Goal: Find specific page/section: Find specific page/section

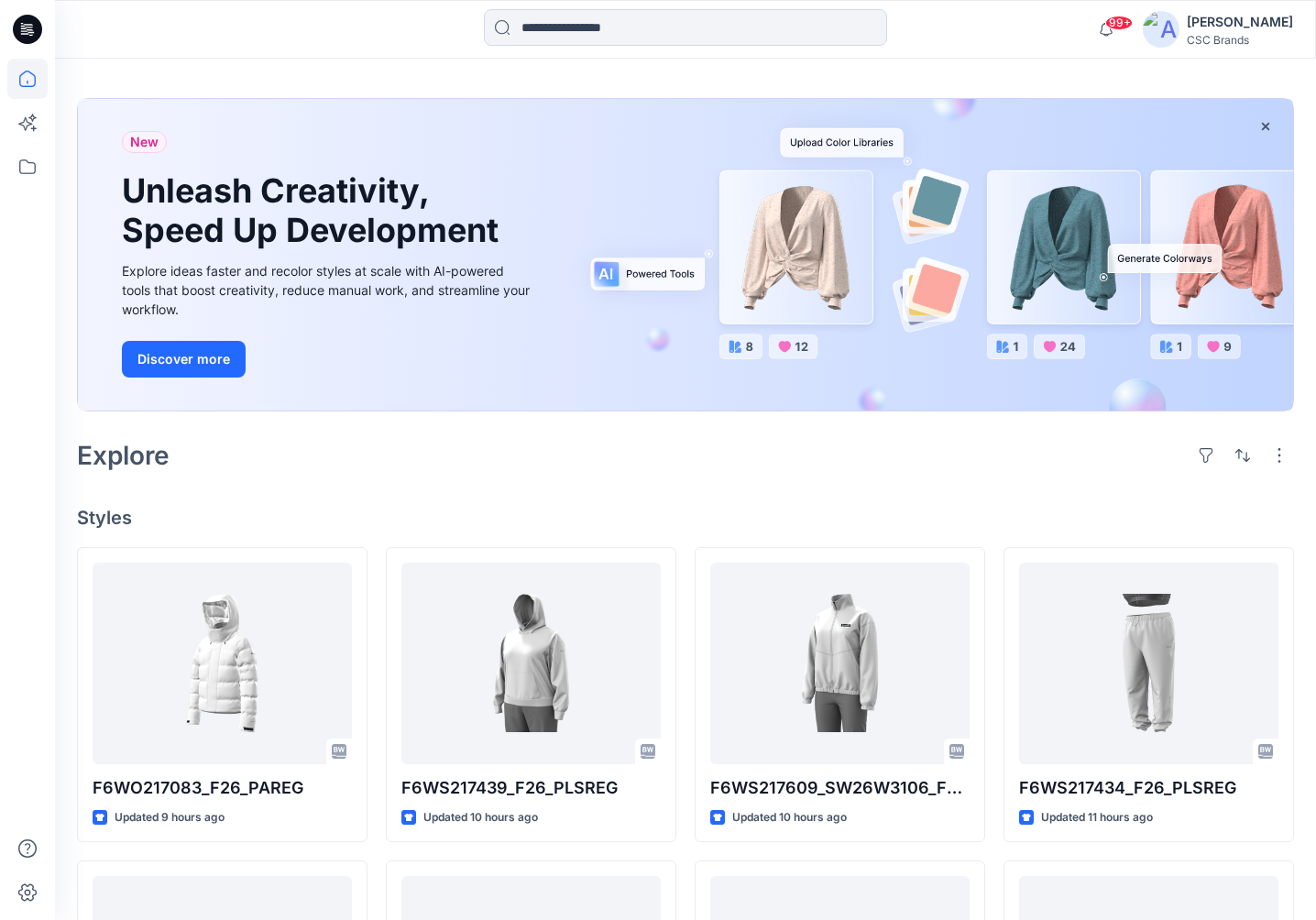
scroll to position [81, 0]
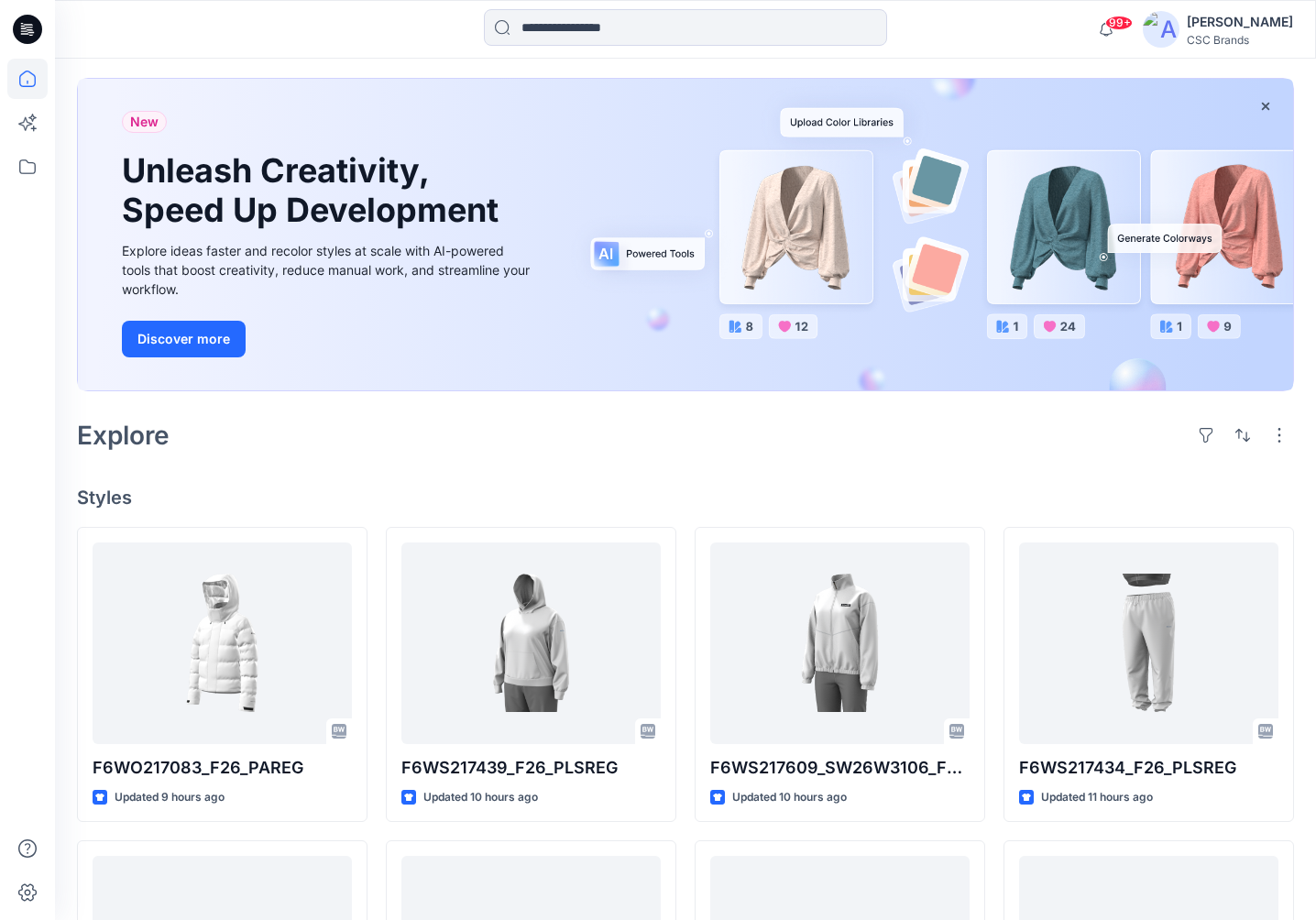
click at [571, 487] on h4 "Styles" at bounding box center [686, 497] width 1217 height 22
click at [23, 172] on icon at bounding box center [27, 167] width 41 height 40
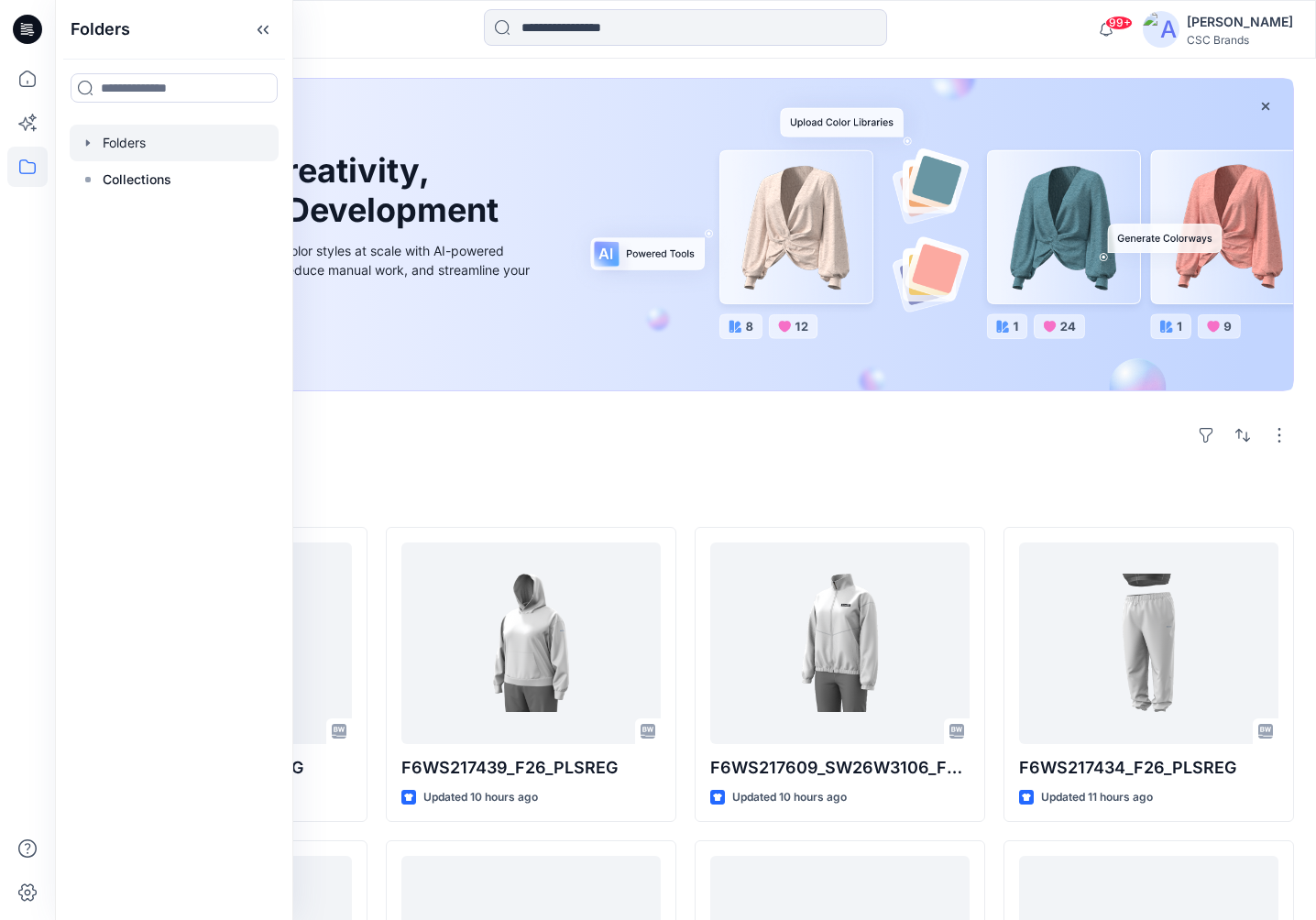
click at [141, 152] on div at bounding box center [174, 142] width 209 height 37
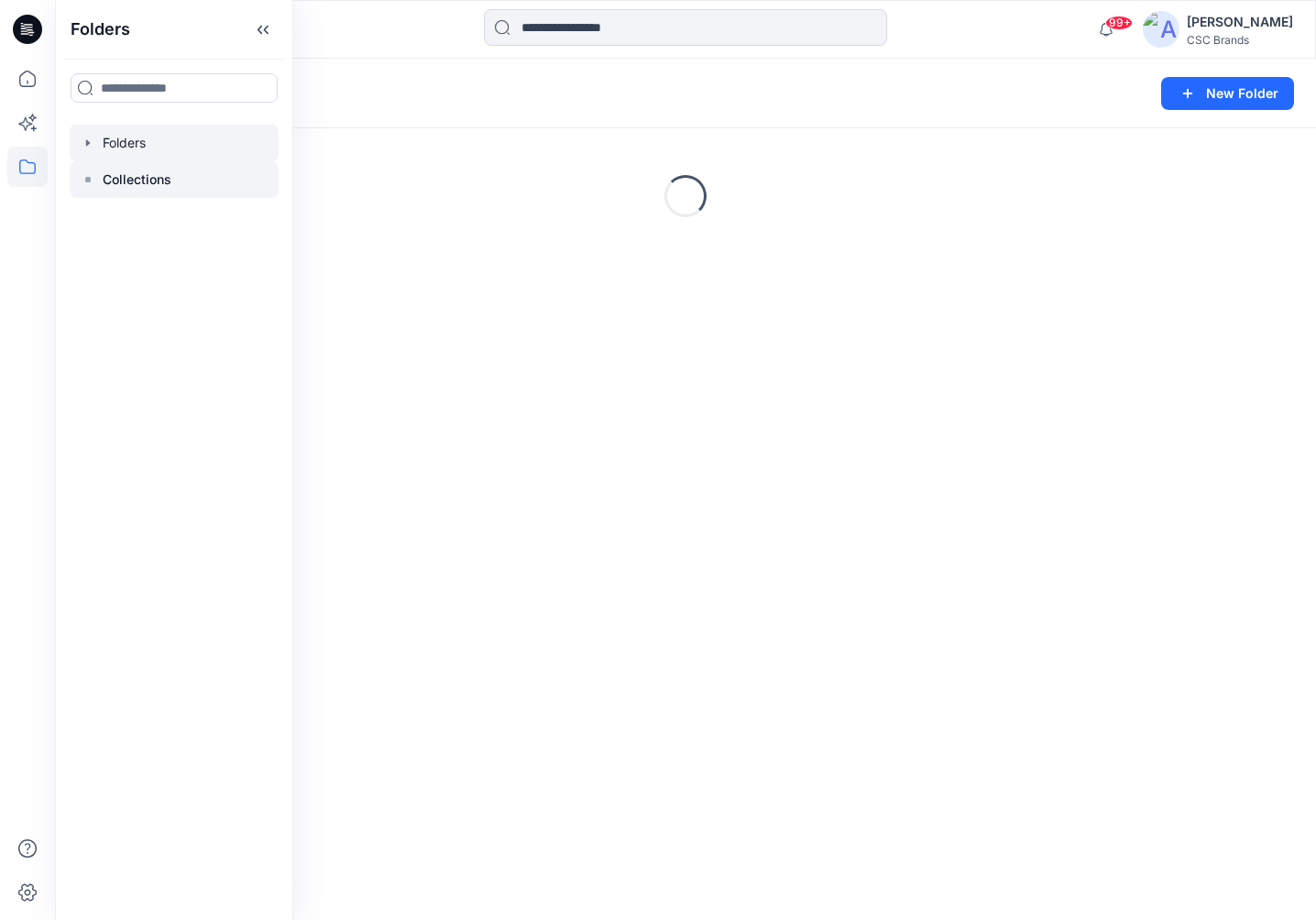
click at [144, 194] on div at bounding box center [174, 179] width 209 height 37
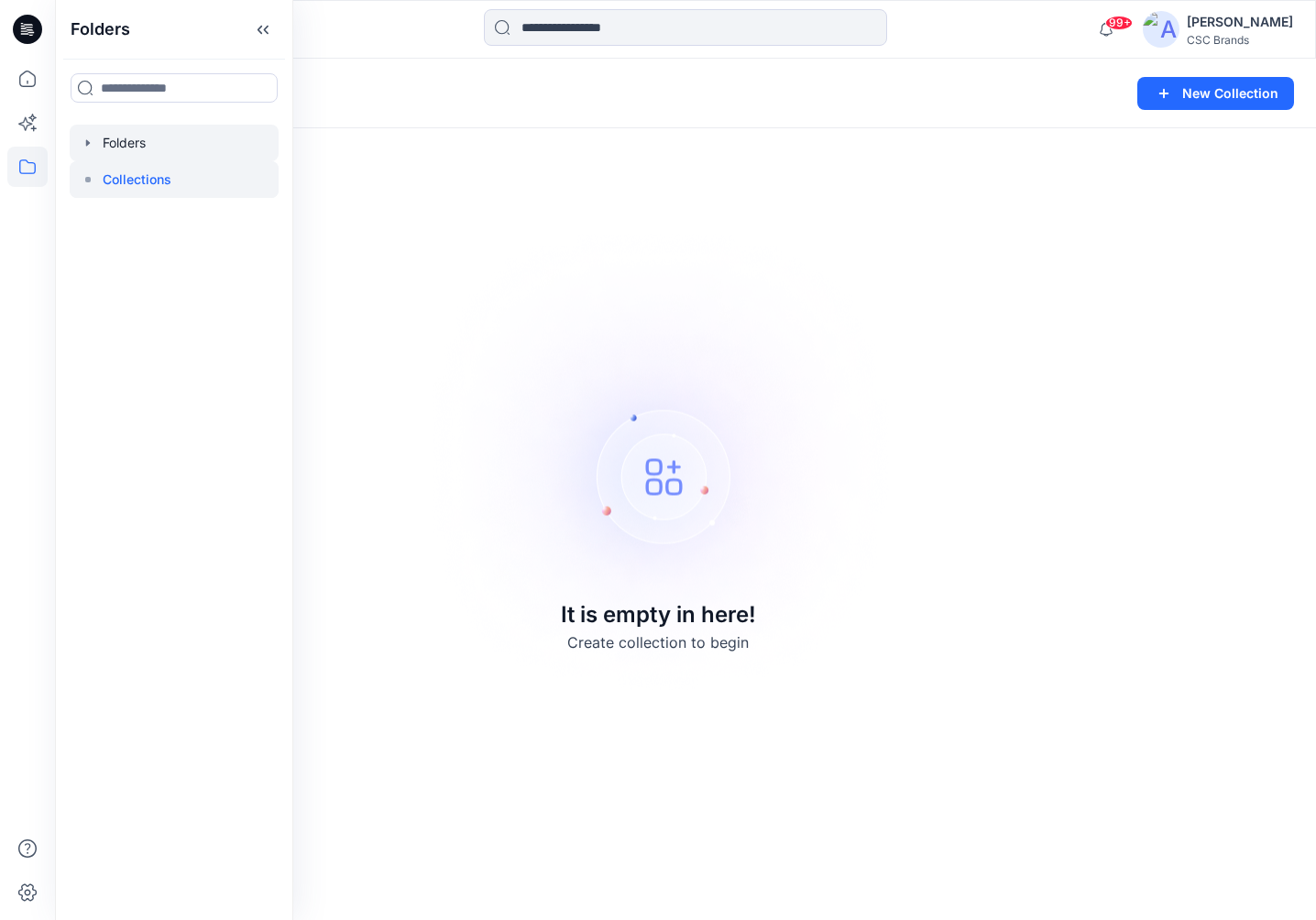
click at [151, 155] on div at bounding box center [174, 142] width 209 height 37
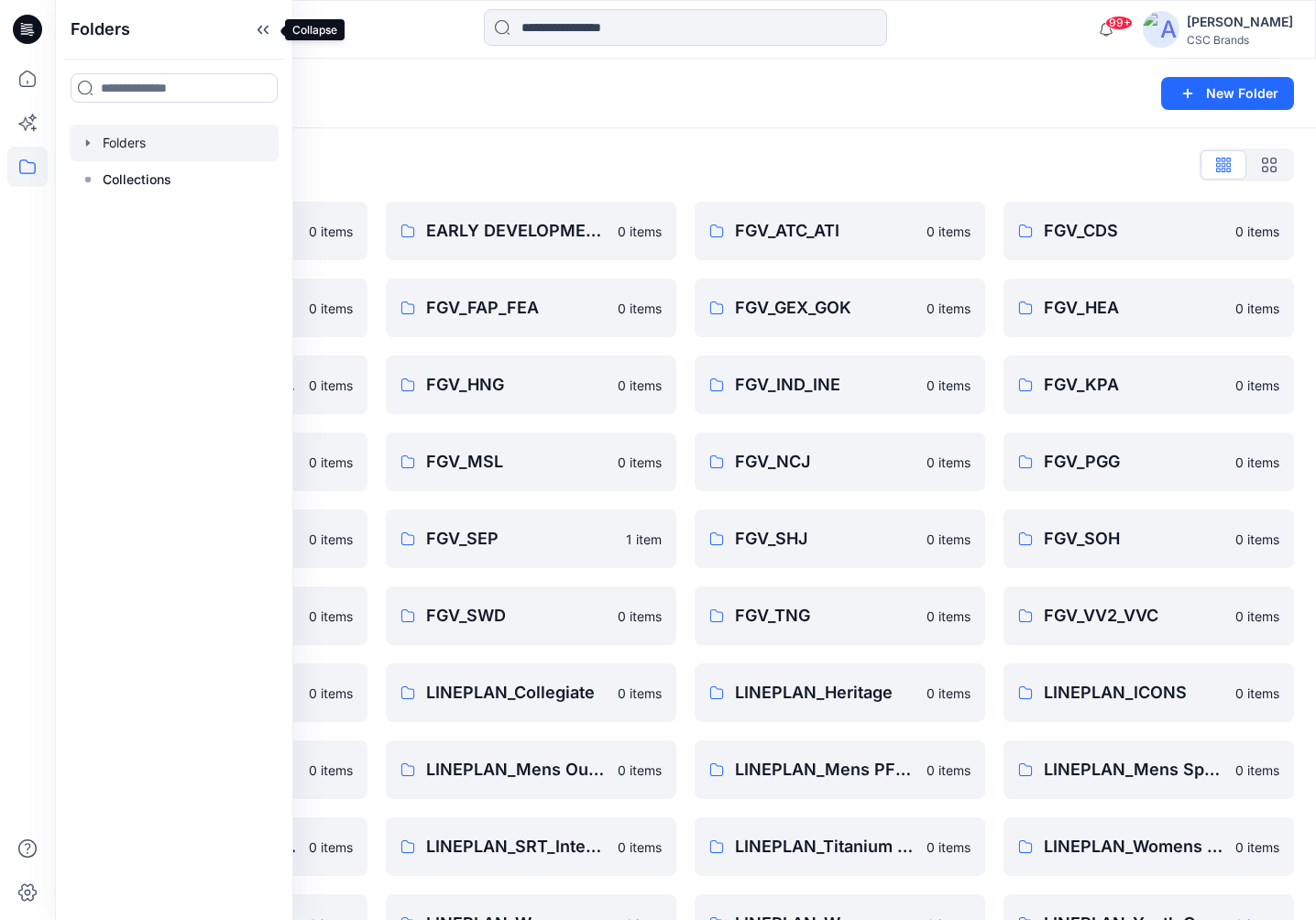
click at [252, 25] on icon at bounding box center [263, 30] width 29 height 30
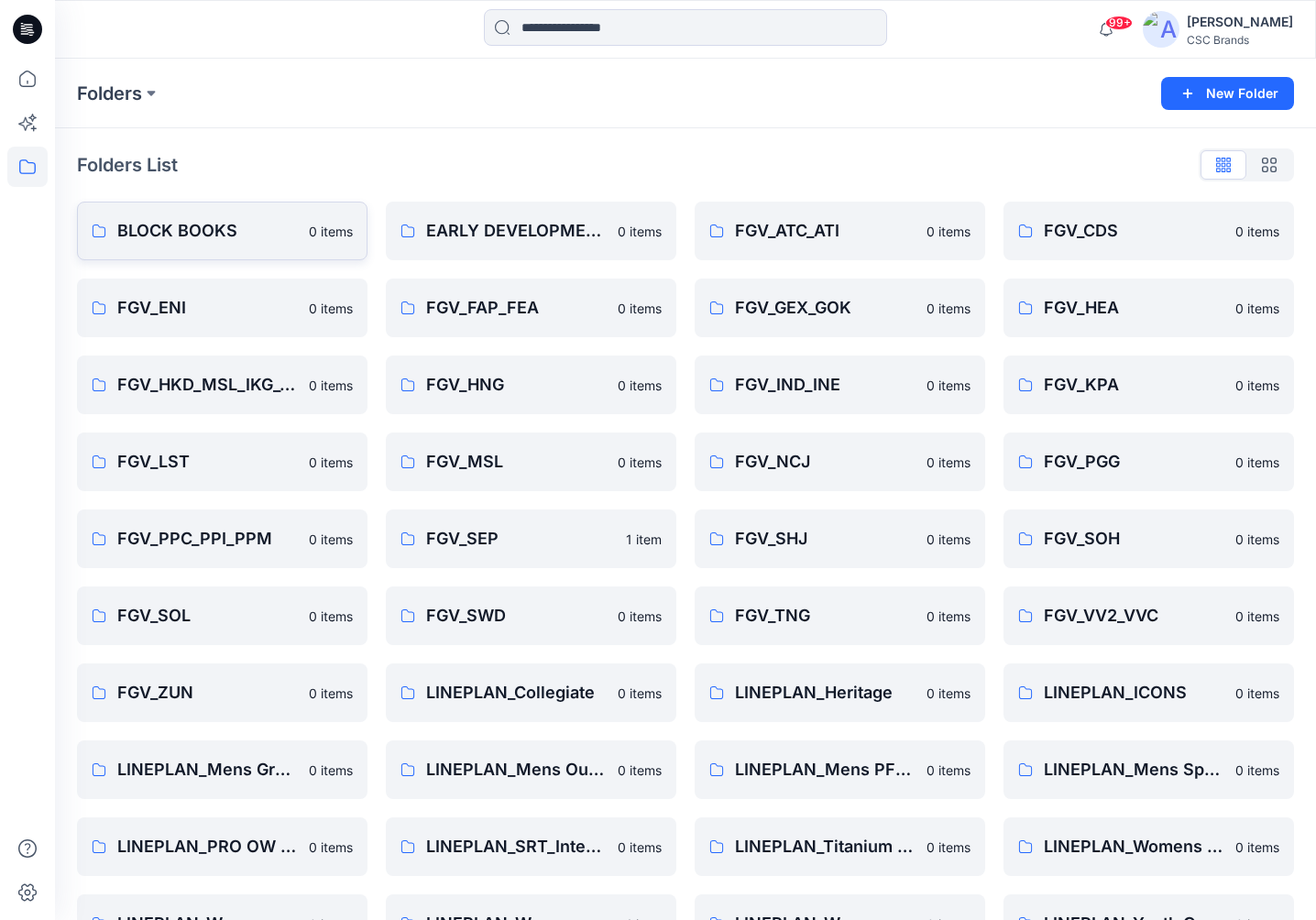
click at [166, 207] on link "BLOCK BOOKS 0 items" at bounding box center [222, 231] width 290 height 58
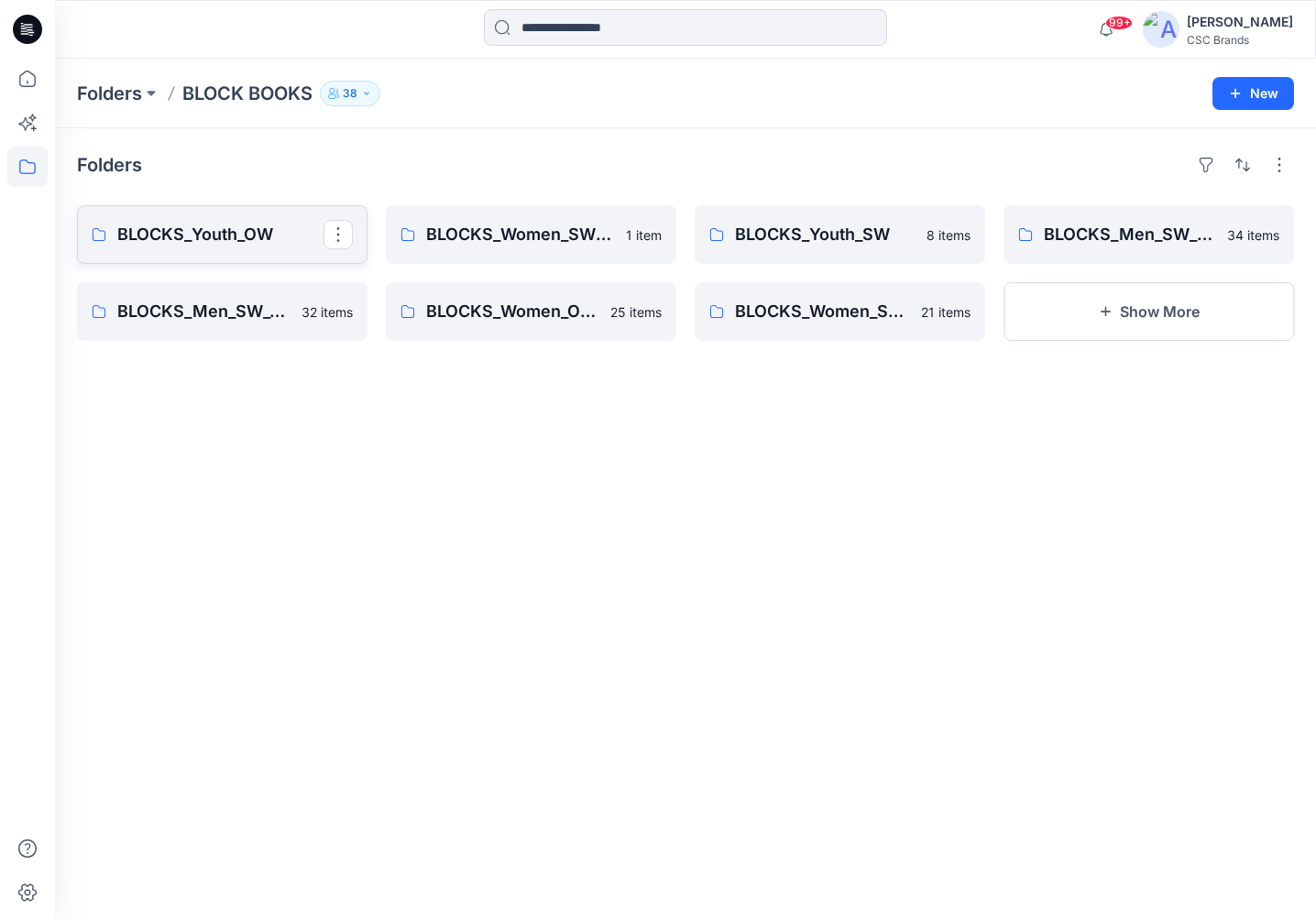
click at [274, 243] on p "BLOCKS_Youth_OW" at bounding box center [220, 234] width 206 height 25
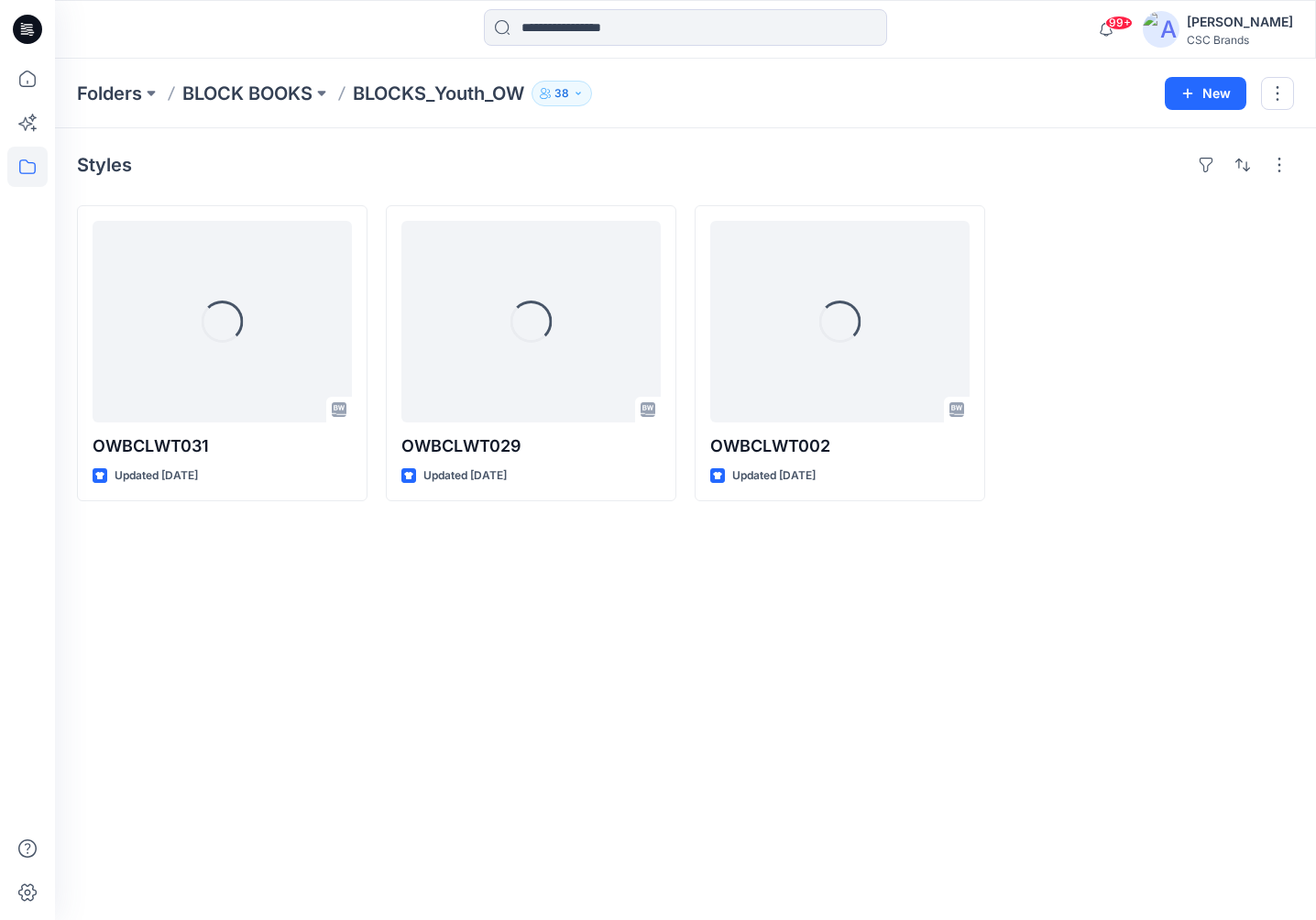
click at [282, 93] on p "BLOCK BOOKS" at bounding box center [248, 93] width 130 height 25
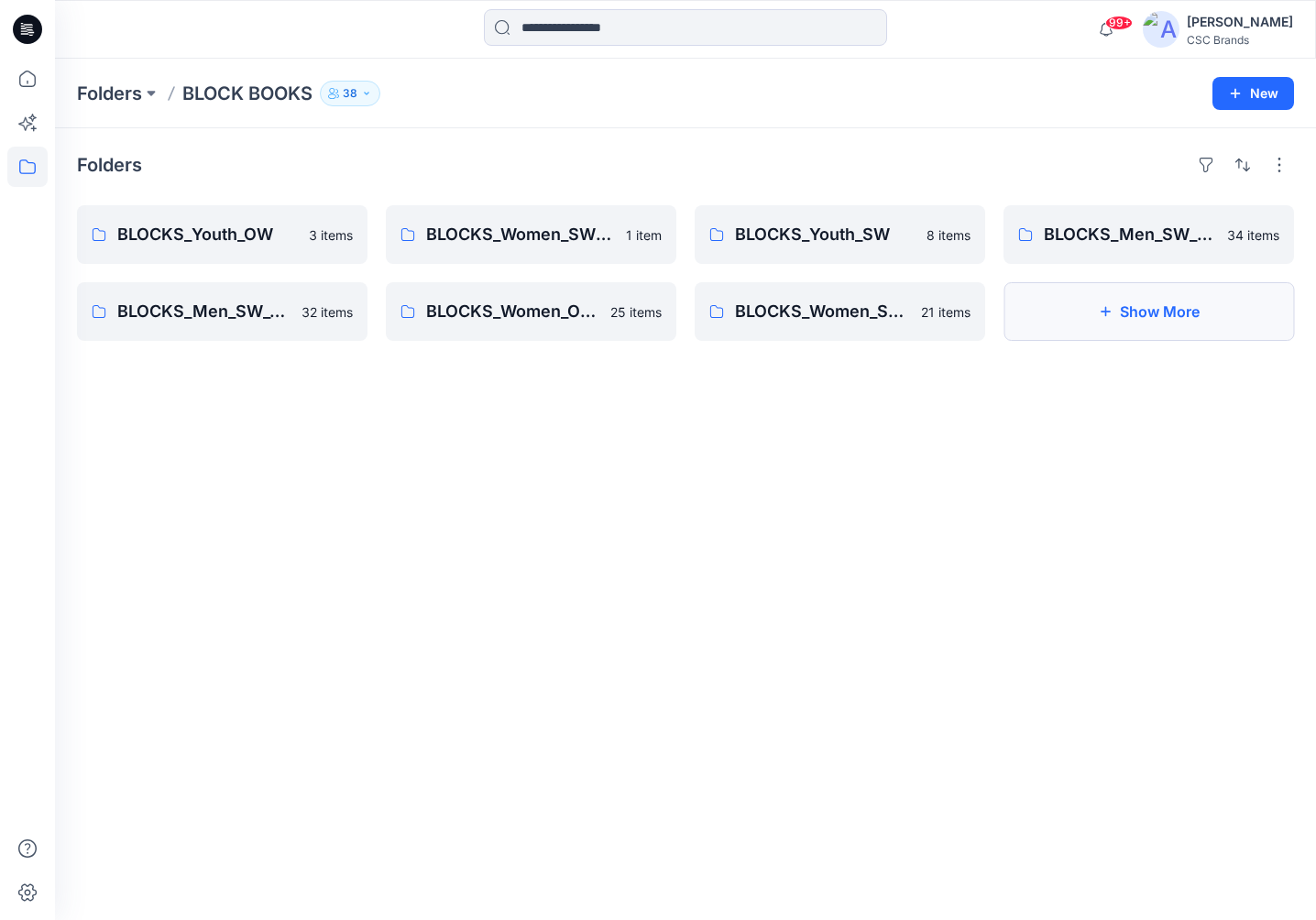
click at [1156, 326] on button "Show More" at bounding box center [1148, 312] width 290 height 58
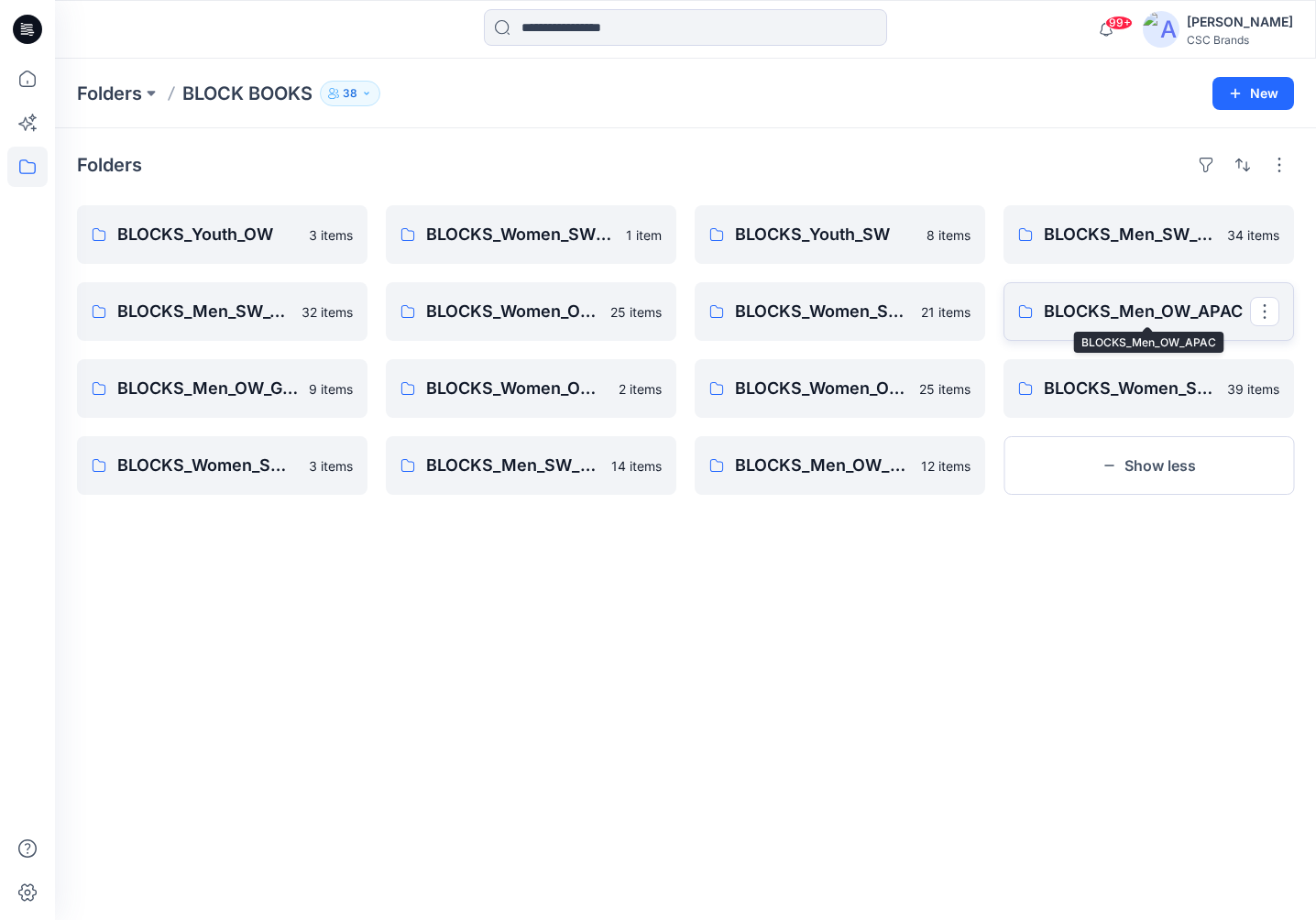
click at [1159, 304] on p "BLOCKS_Men_OW_APAC" at bounding box center [1146, 311] width 206 height 25
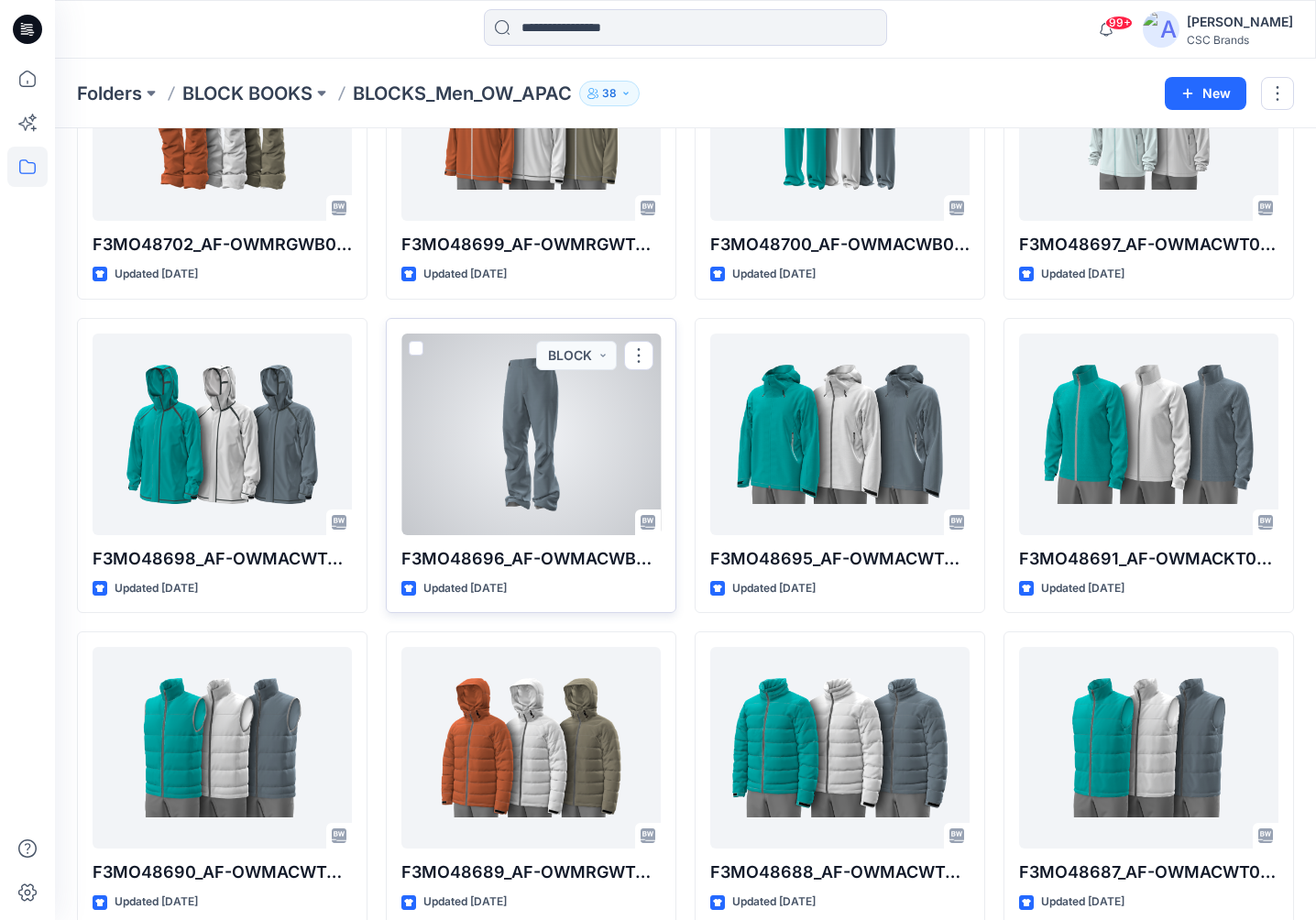
scroll to position [1176, 0]
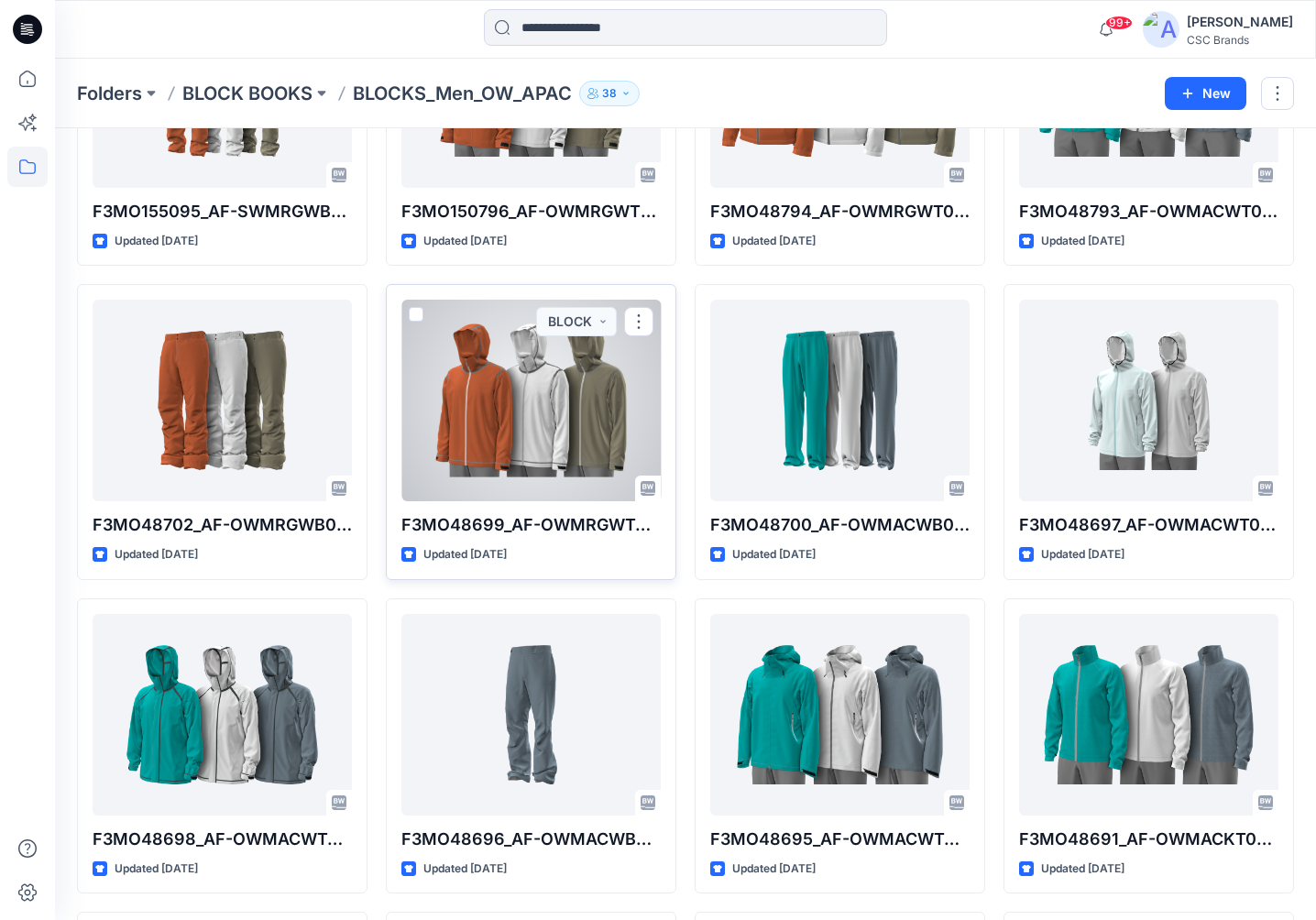
click at [556, 419] on div at bounding box center [530, 400] width 259 height 202
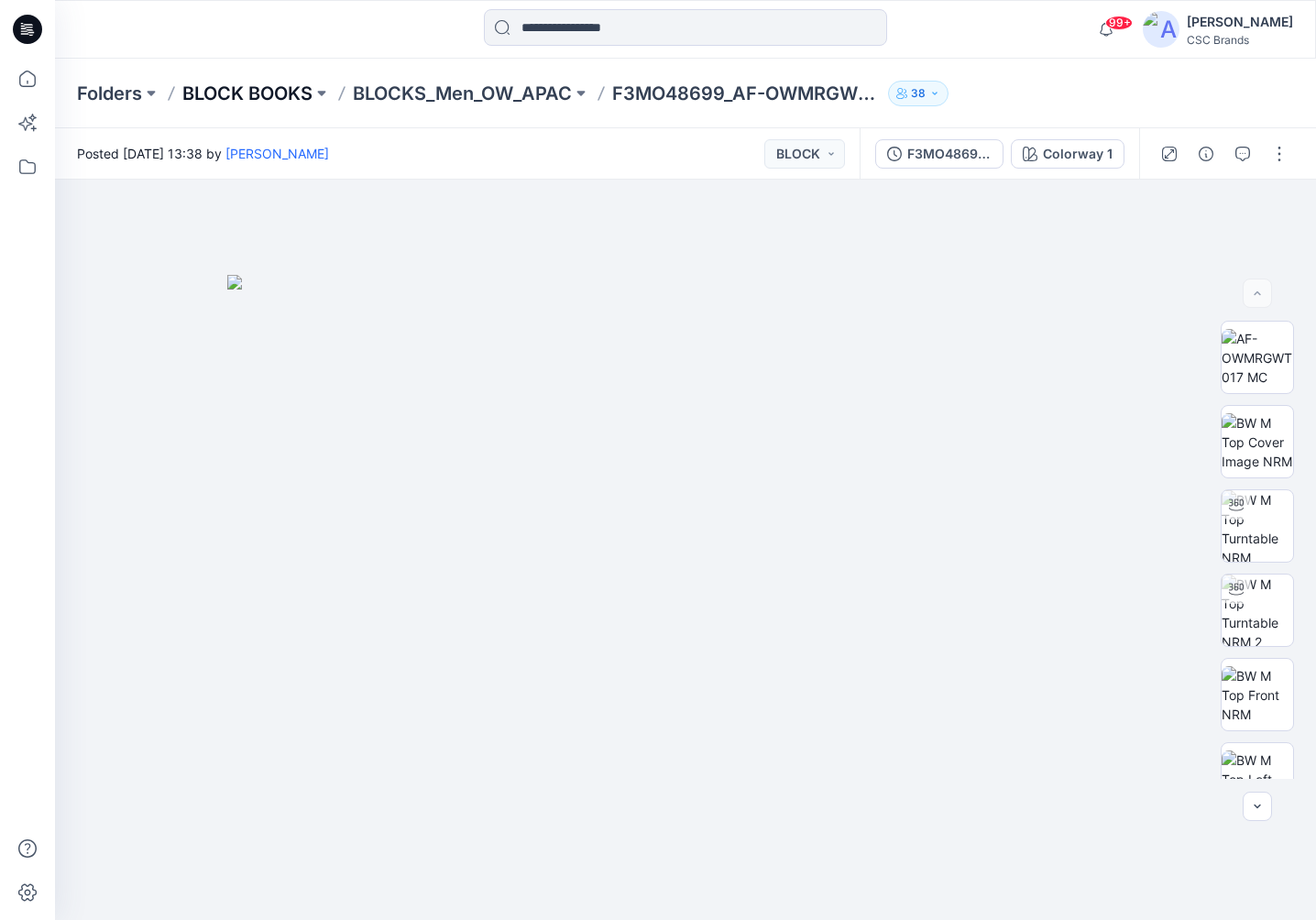
click at [243, 93] on p "BLOCK BOOKS" at bounding box center [248, 93] width 130 height 25
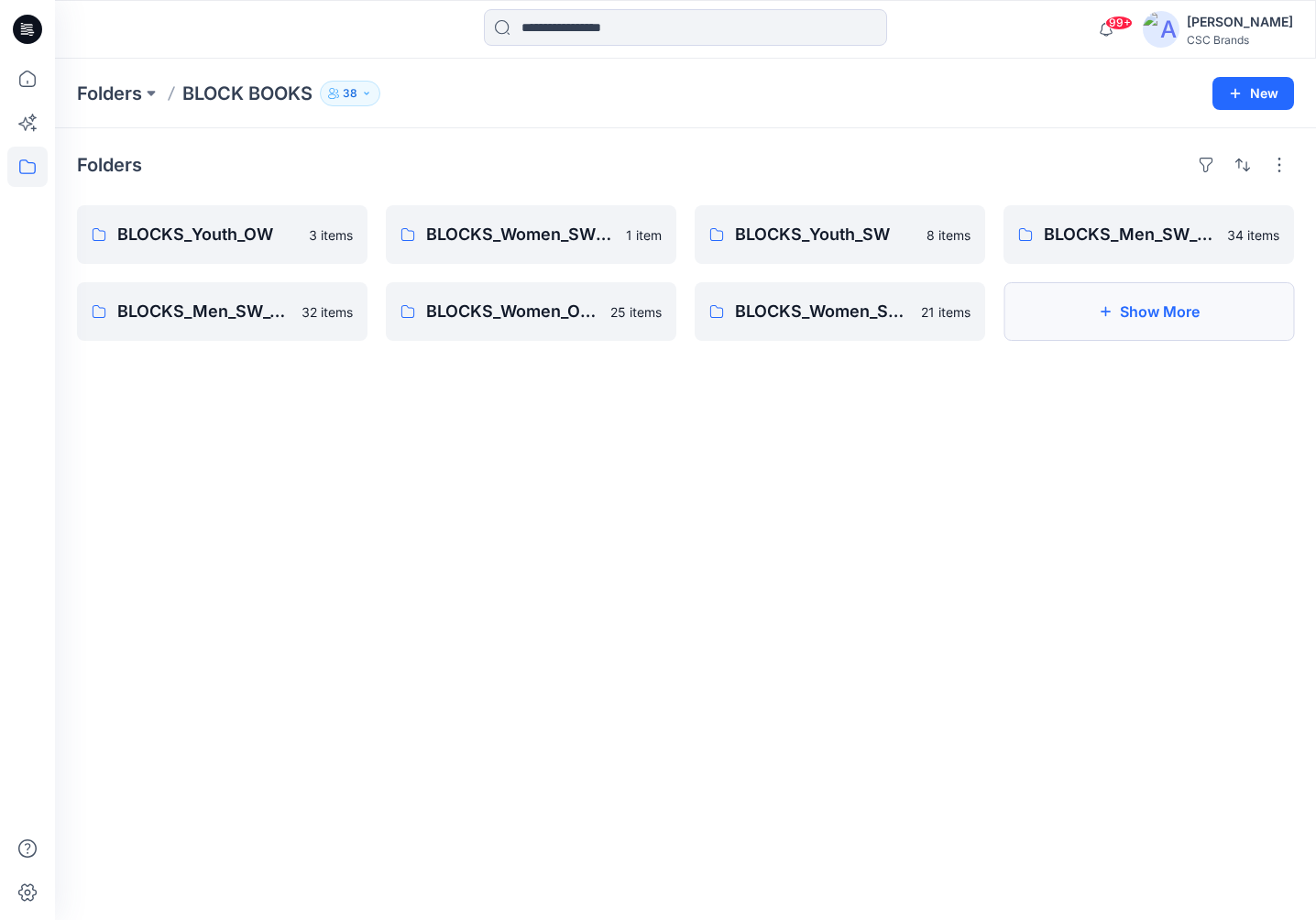
click at [1194, 300] on button "Show More" at bounding box center [1148, 312] width 290 height 58
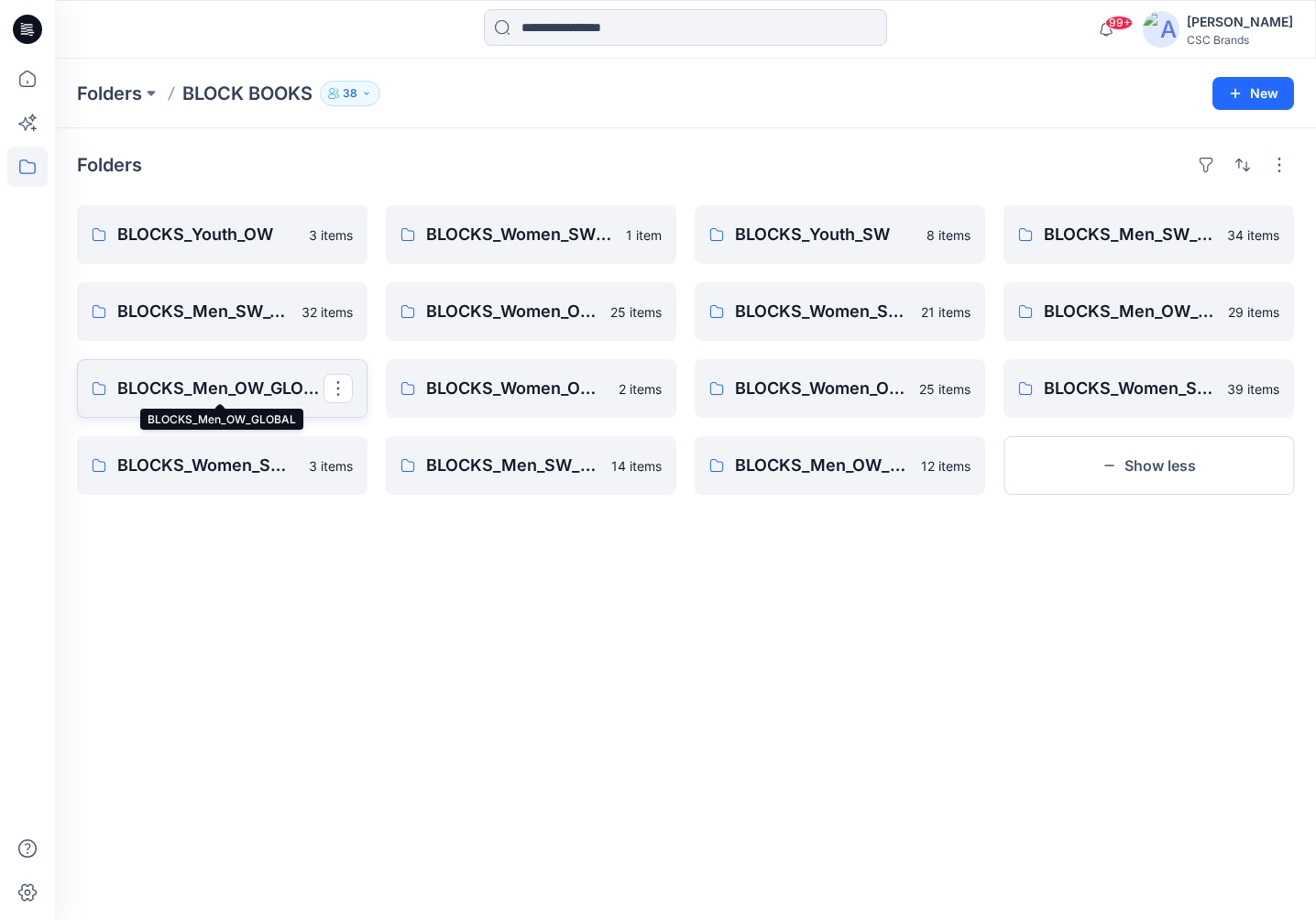
click at [255, 380] on p "BLOCKS_Men_OW_GLOBAL" at bounding box center [220, 388] width 206 height 25
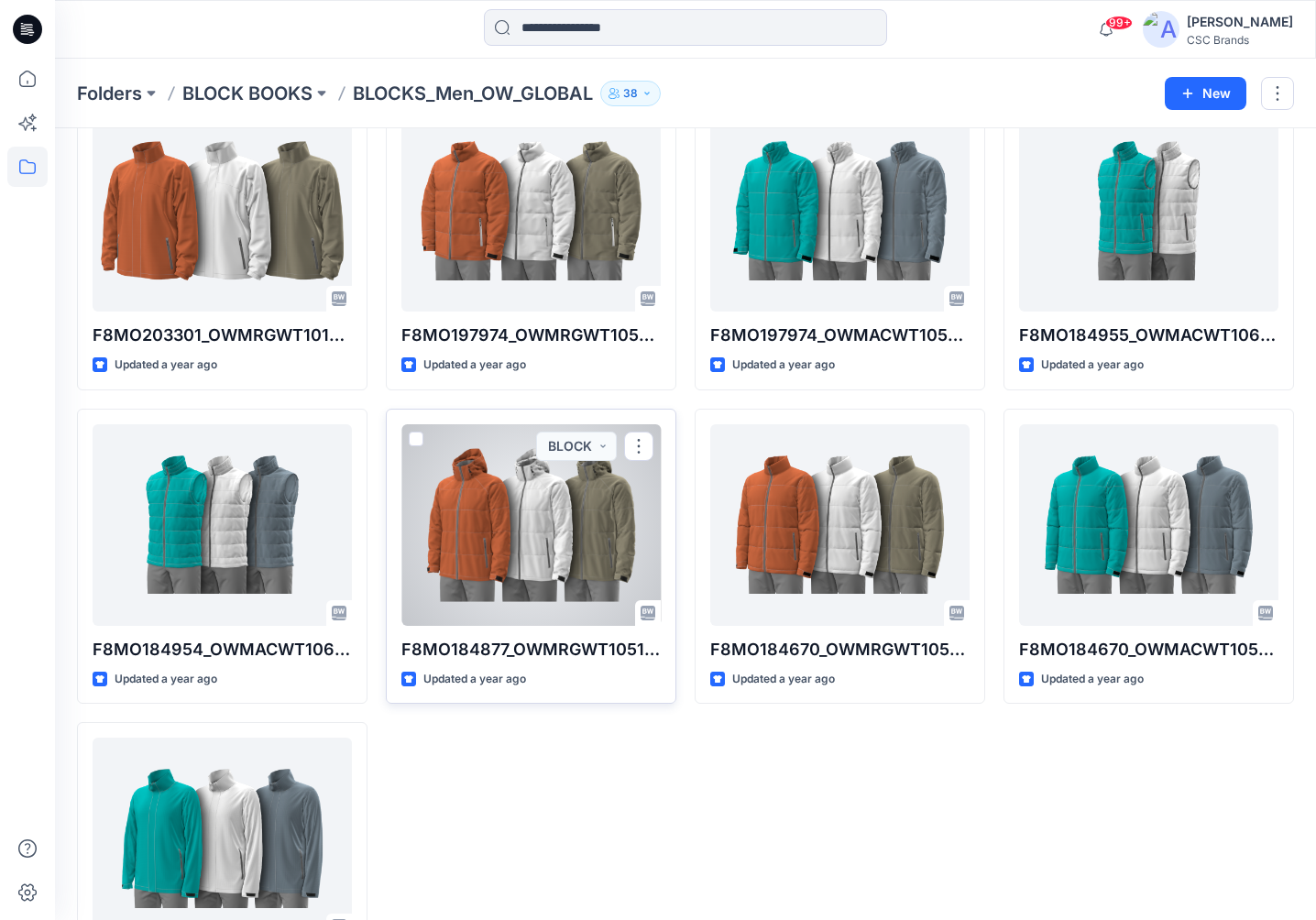
scroll to position [100, 0]
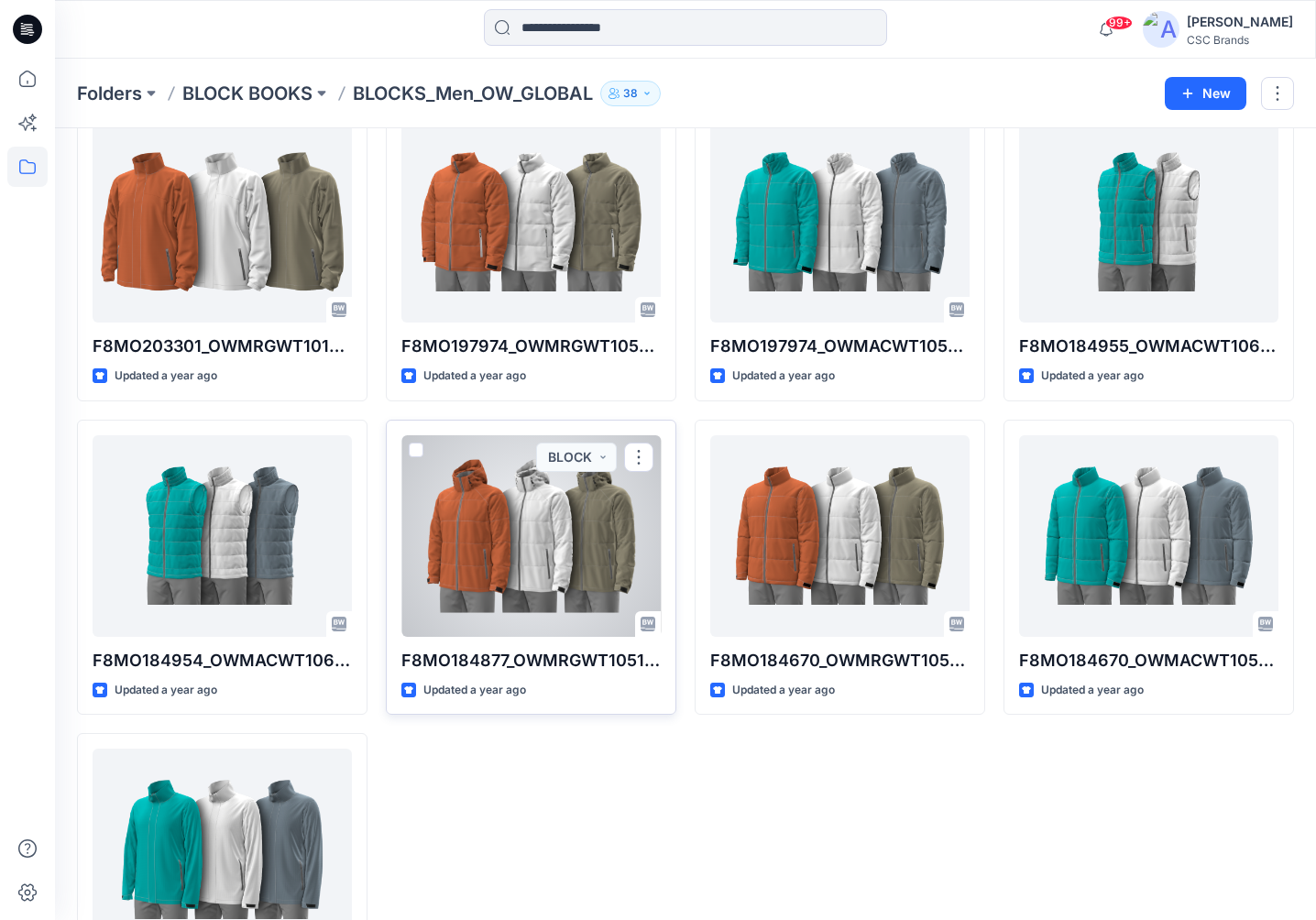
click at [511, 532] on div at bounding box center [530, 536] width 259 height 202
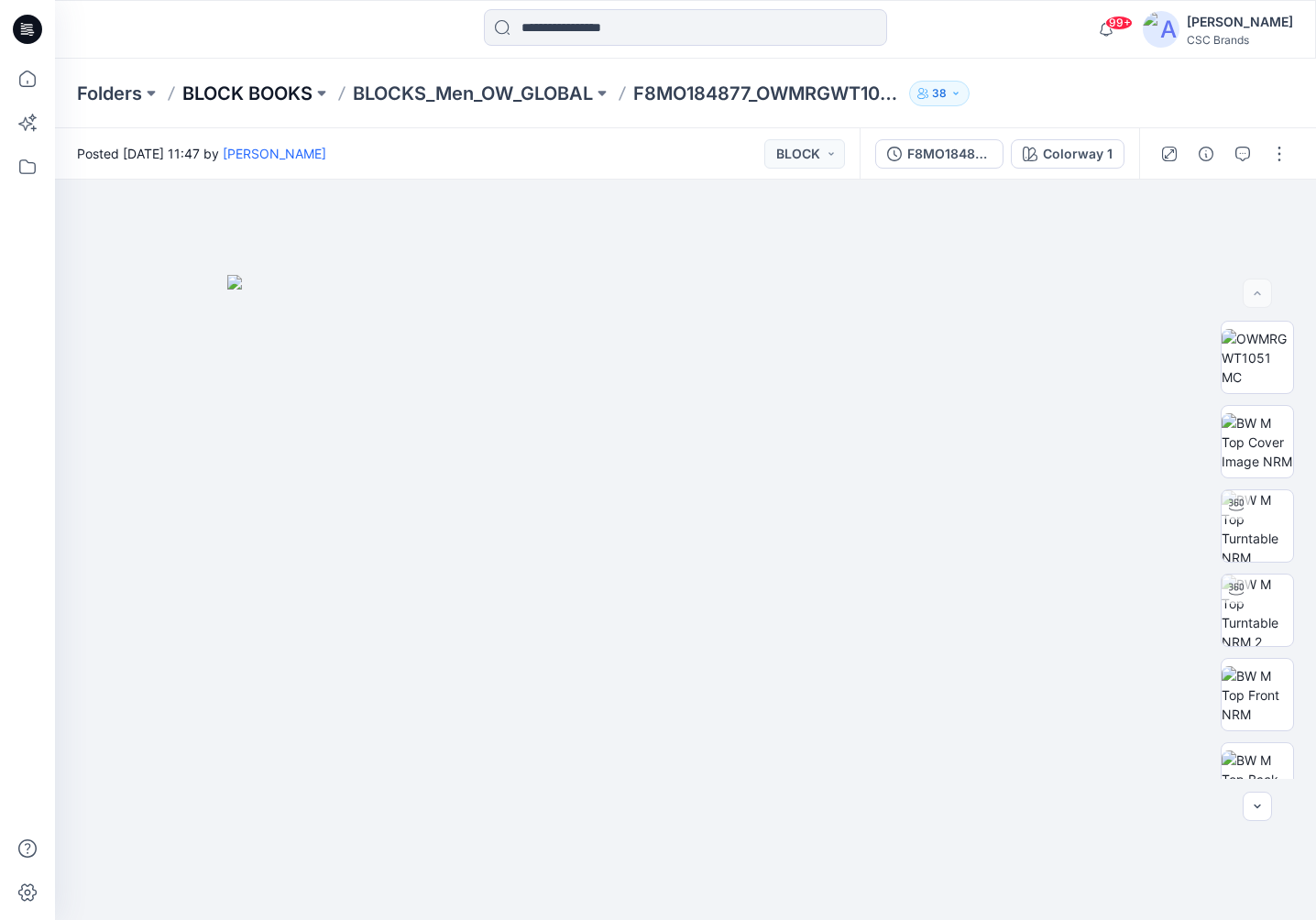
click at [274, 101] on p "BLOCK BOOKS" at bounding box center [248, 93] width 130 height 25
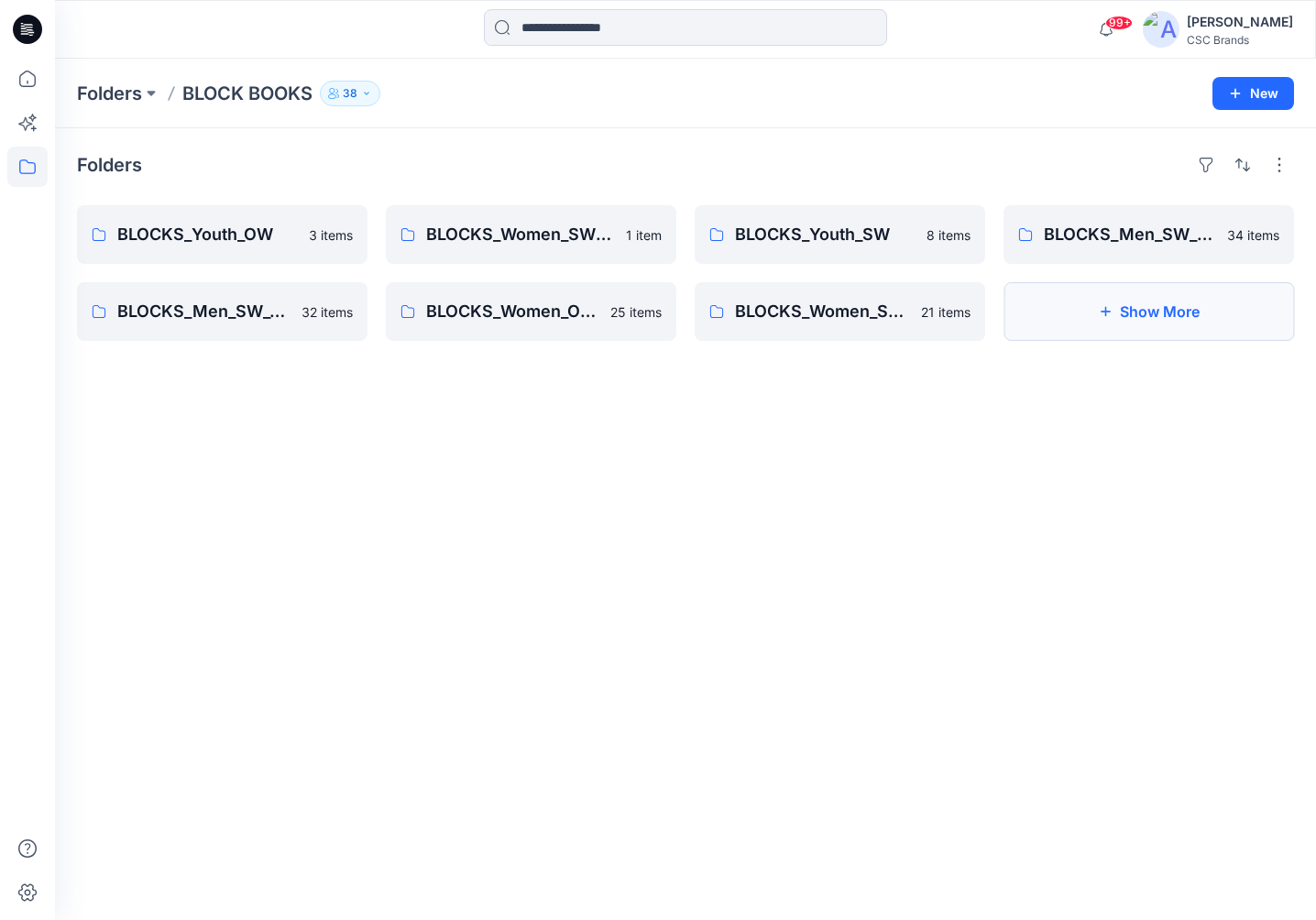
click at [1142, 335] on button "Show More" at bounding box center [1148, 312] width 290 height 58
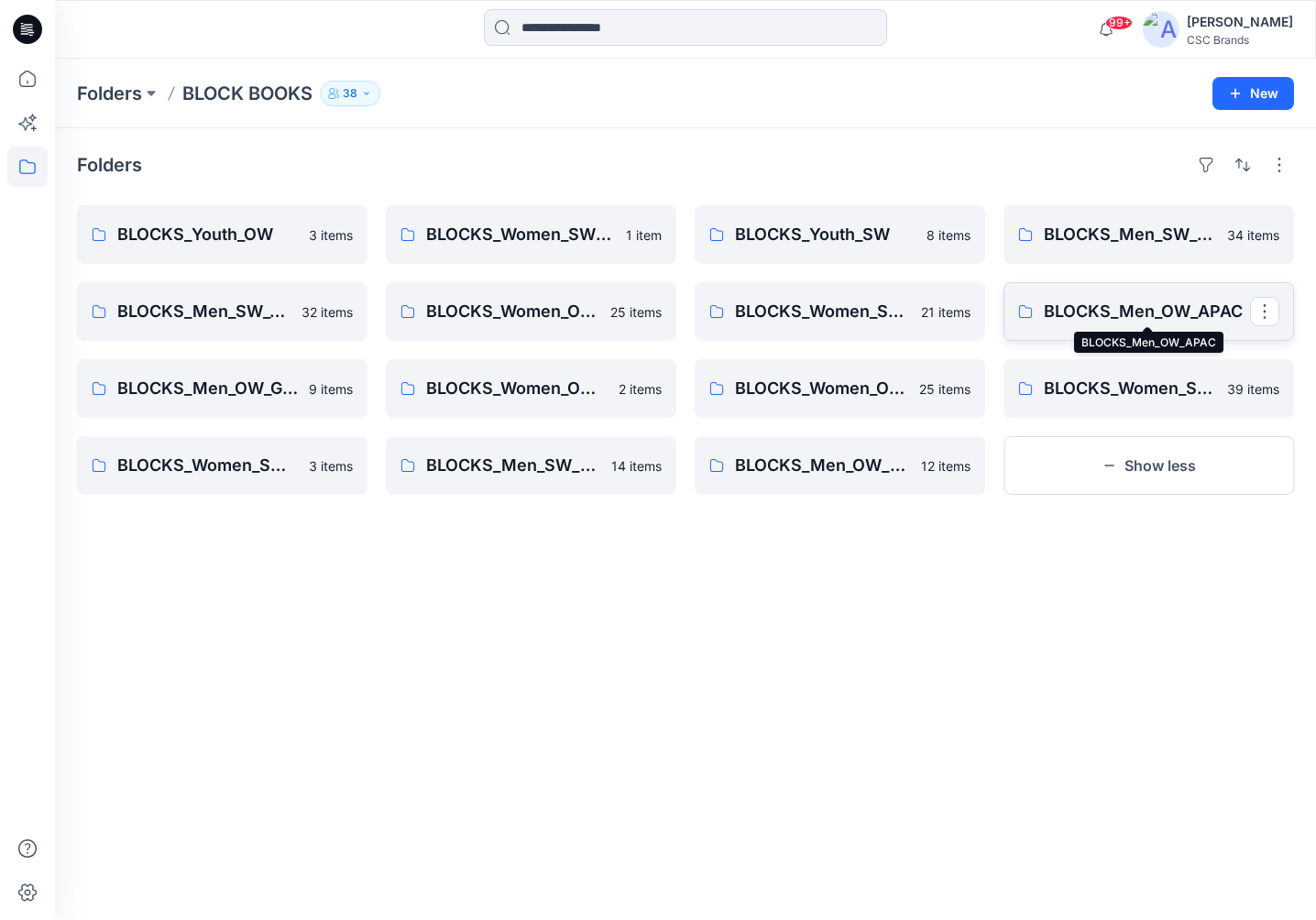
click at [1161, 313] on p "BLOCKS_Men_OW_APAC" at bounding box center [1146, 311] width 206 height 25
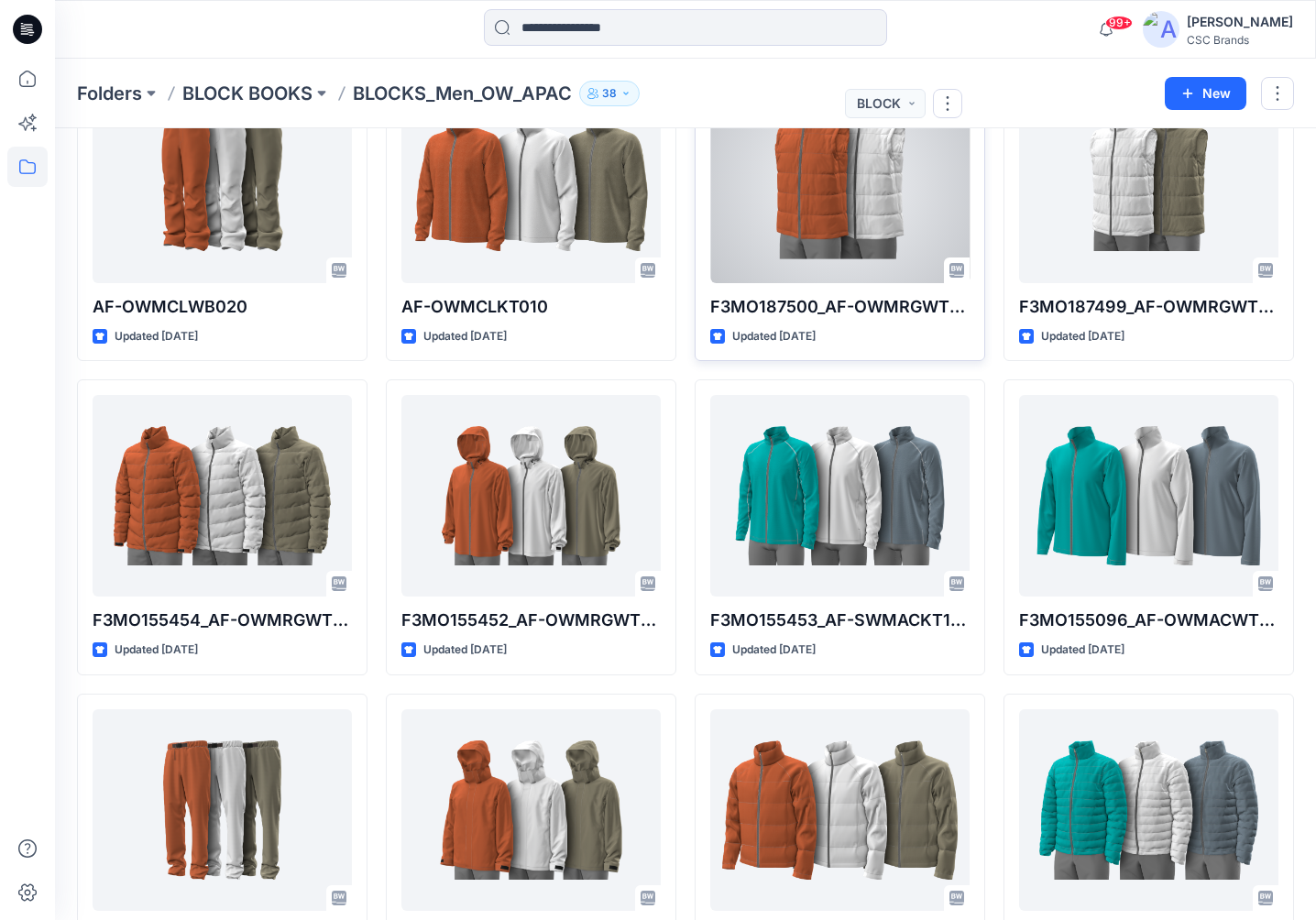
scroll to position [455, 0]
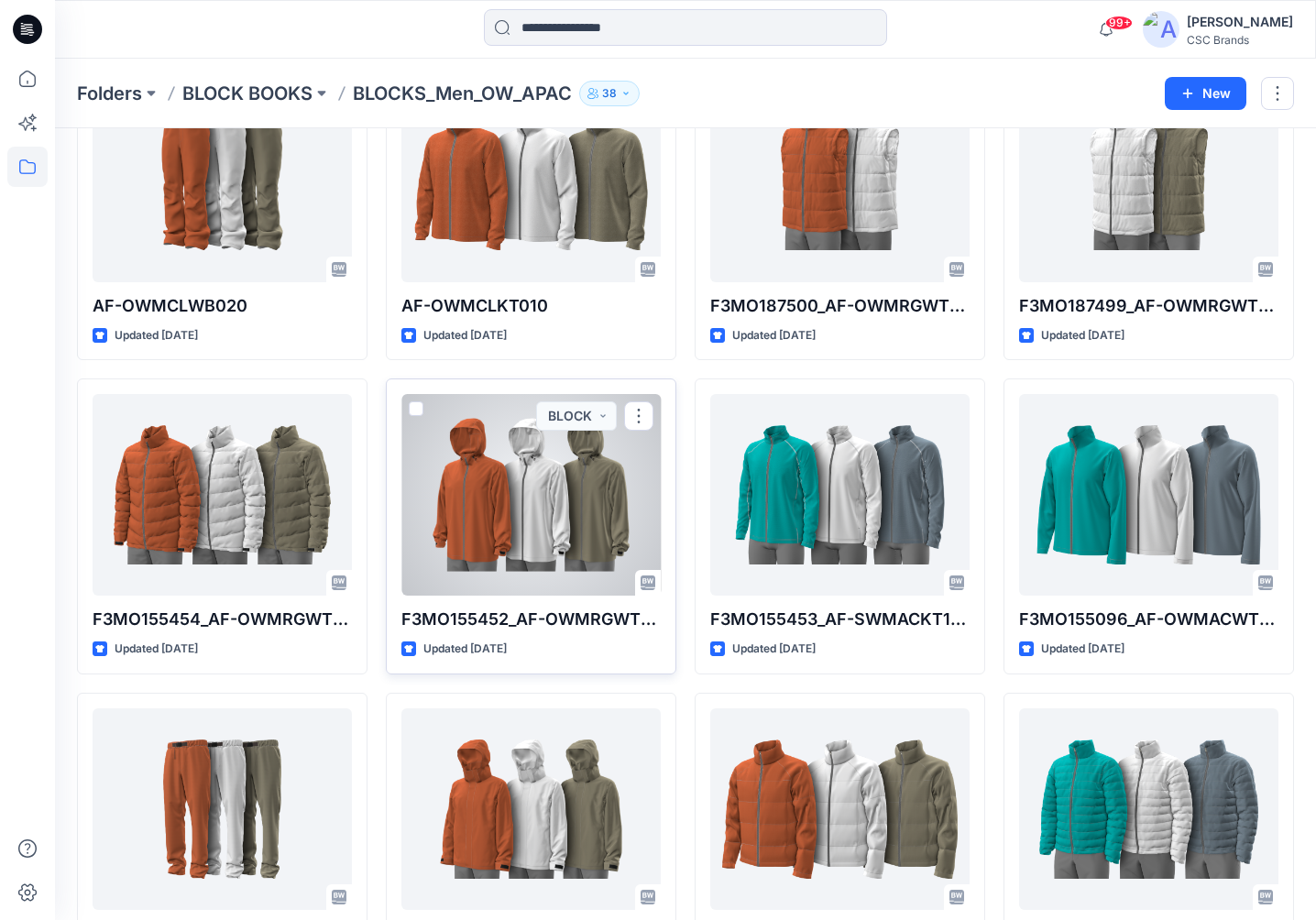
click at [570, 502] on div at bounding box center [530, 494] width 259 height 202
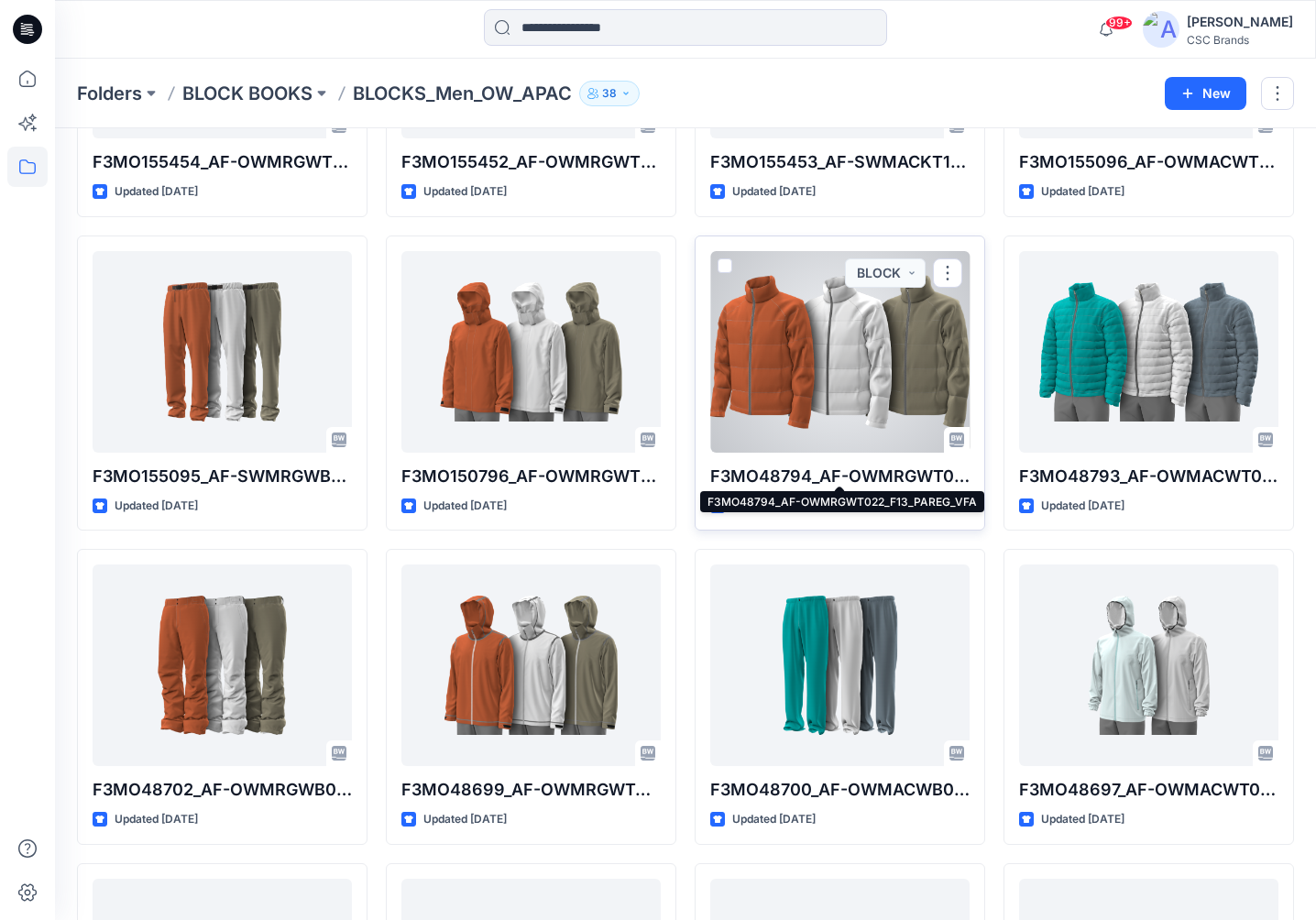
scroll to position [912, 0]
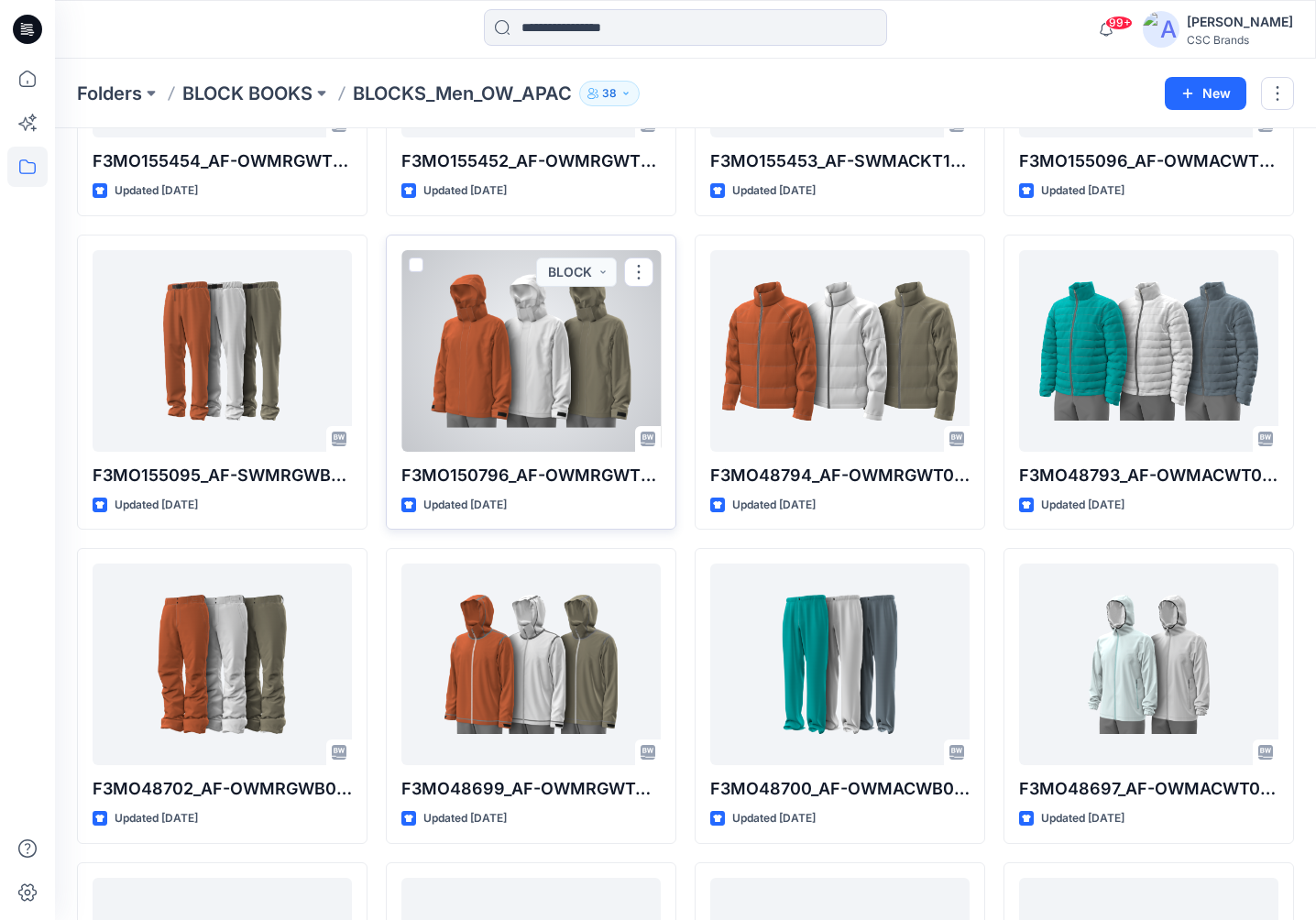
click at [598, 382] on div at bounding box center [530, 351] width 259 height 202
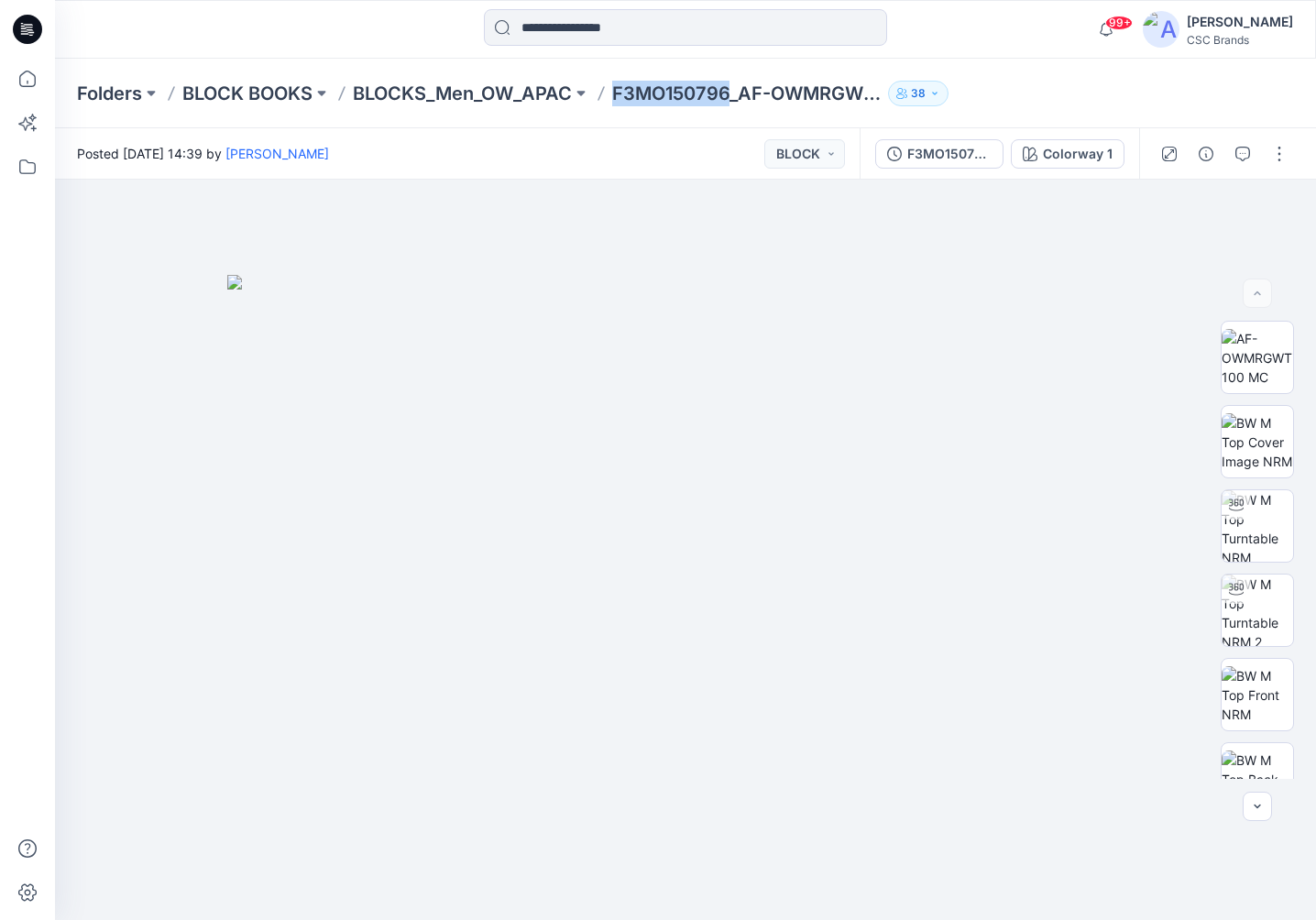
drag, startPoint x: 734, startPoint y: 93, endPoint x: 608, endPoint y: 99, distance: 126.1
click at [608, 99] on div "Folders BLOCK BOOKS BLOCKS_Men_OW_APAC F3MO150796_AF-OWMRGWT100_F13_PAREG_VFA 38" at bounding box center [614, 93] width 1074 height 25
drag, startPoint x: 745, startPoint y: 95, endPoint x: 951, endPoint y: 96, distance: 206.0
click at [951, 96] on div "Folders BLOCK BOOKS BLOCKS_Men_OW_APAC F3MO150796_AF-OWMRGWT100_F13_PAREG_VFA 38" at bounding box center [614, 93] width 1074 height 25
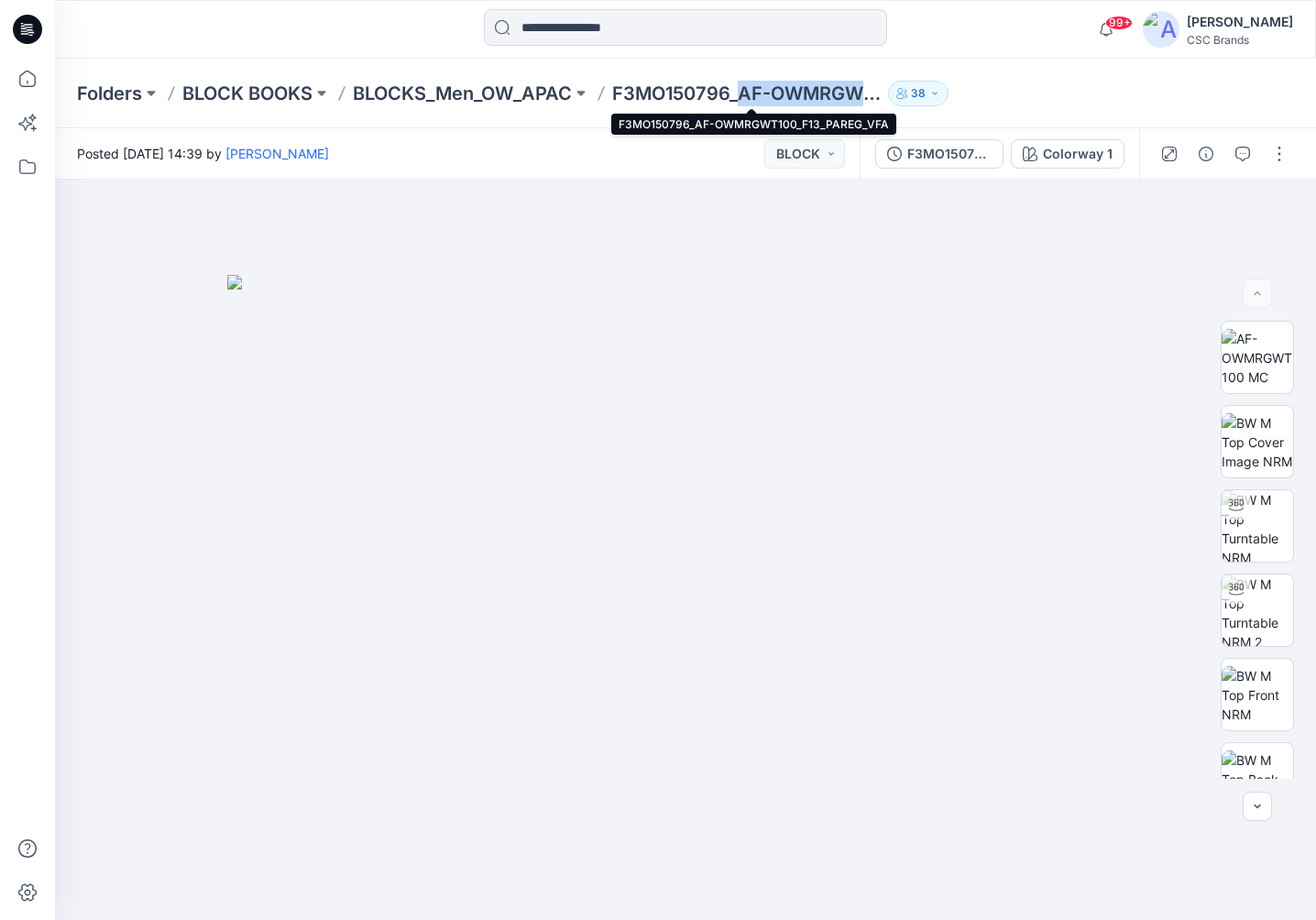
click at [860, 94] on p "F3MO150796_AF-OWMRGWT100_F13_PAREG_VFA" at bounding box center [746, 93] width 268 height 25
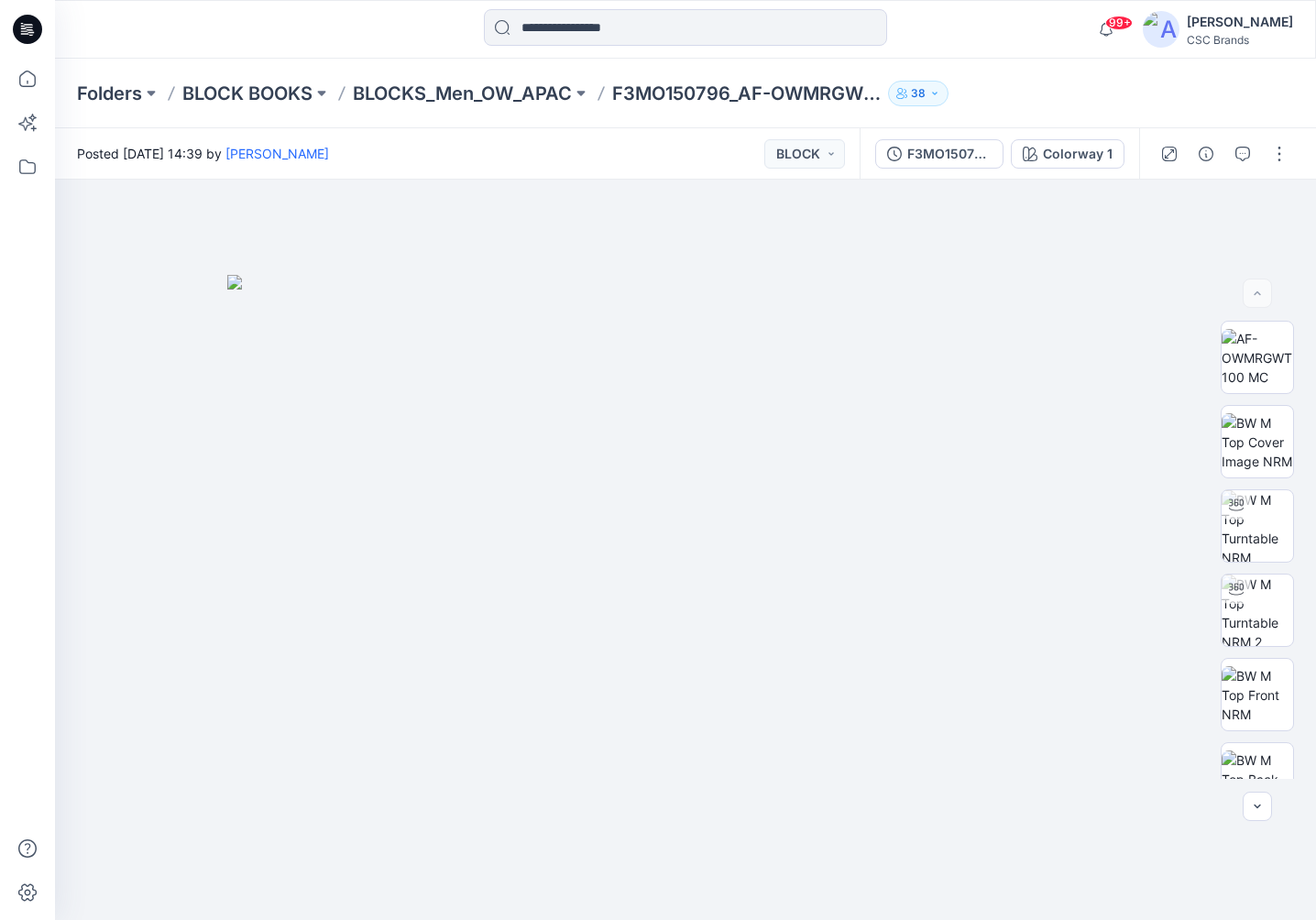
click at [859, 94] on p "F3MO150796_AF-OWMRGWT100_F13_PAREG_VFA" at bounding box center [746, 93] width 268 height 25
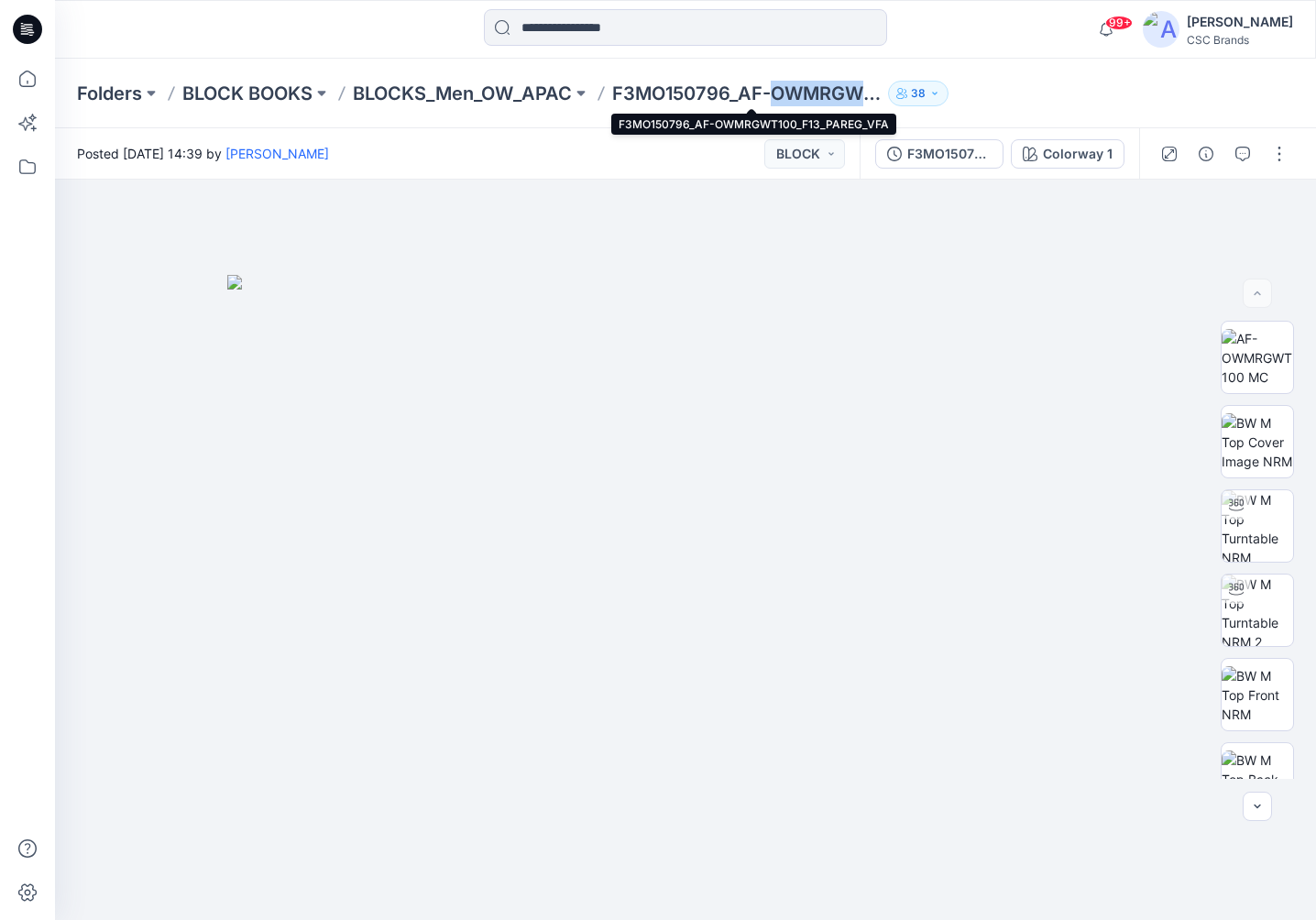
copy p "OWMRGWT100_F13_PAREG_VFA"
click at [466, 86] on p "BLOCKS_Men_OW_APAC" at bounding box center [463, 93] width 219 height 25
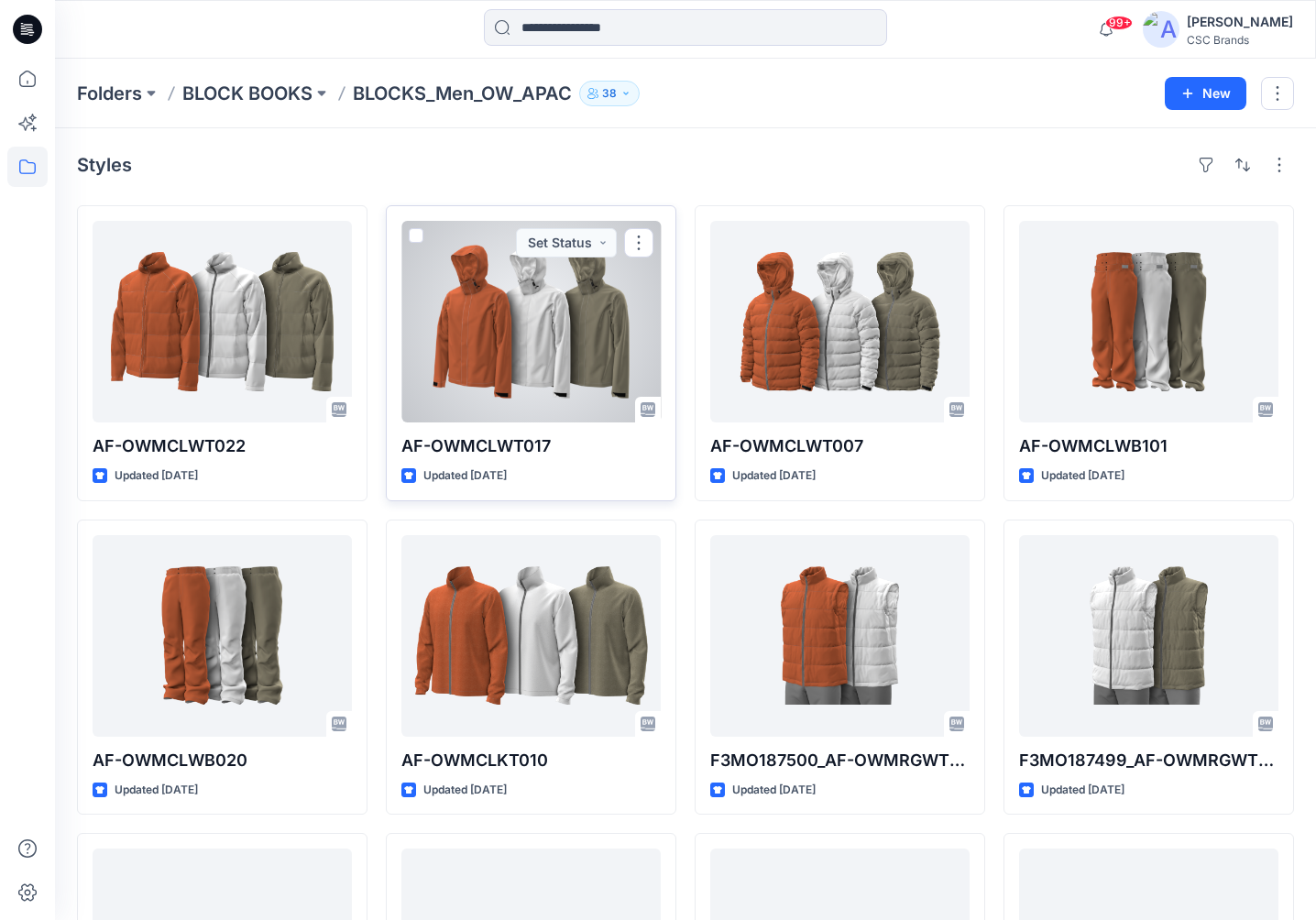
click at [527, 398] on div at bounding box center [530, 321] width 259 height 202
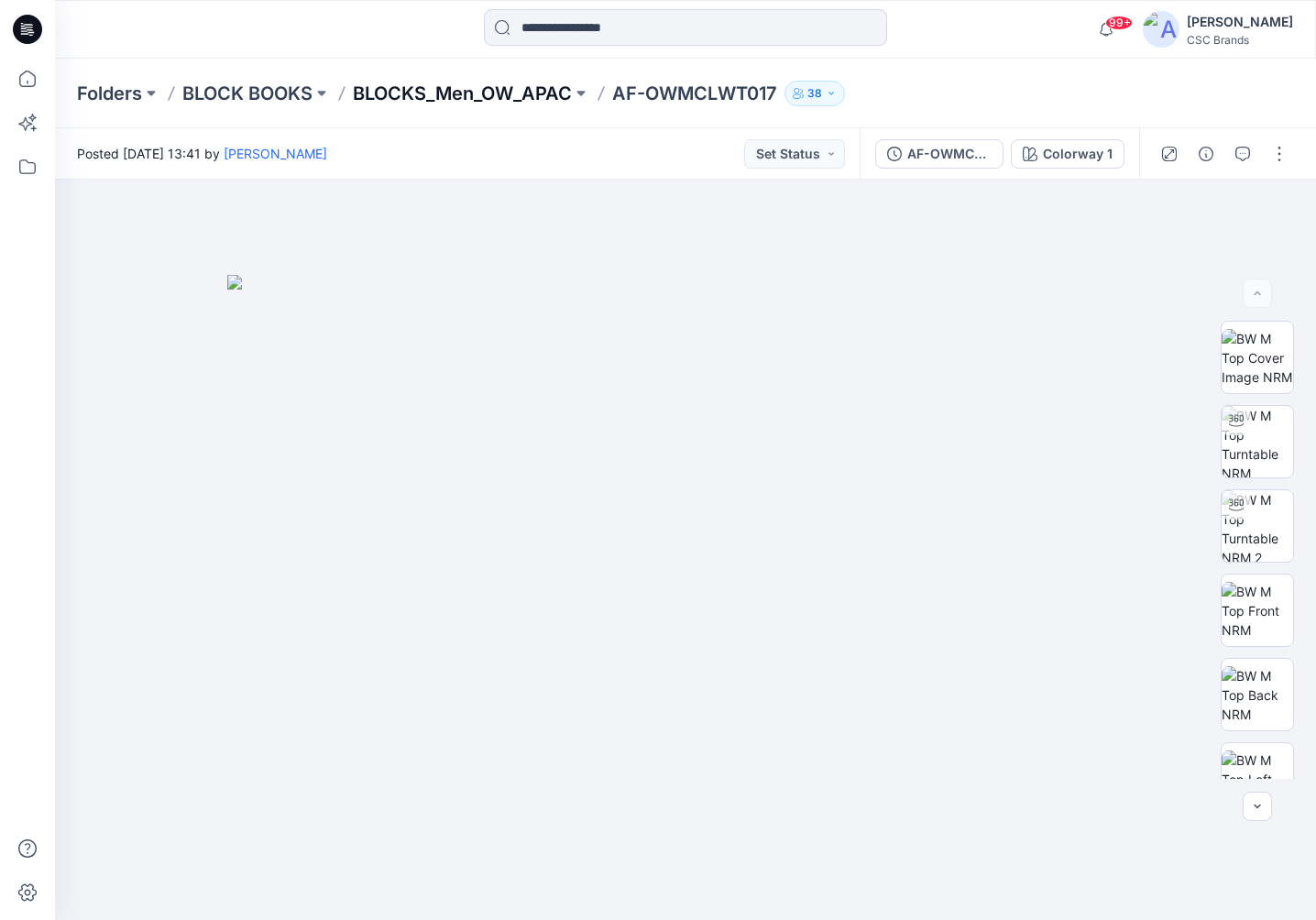
click at [505, 98] on p "BLOCKS_Men_OW_APAC" at bounding box center [463, 93] width 219 height 25
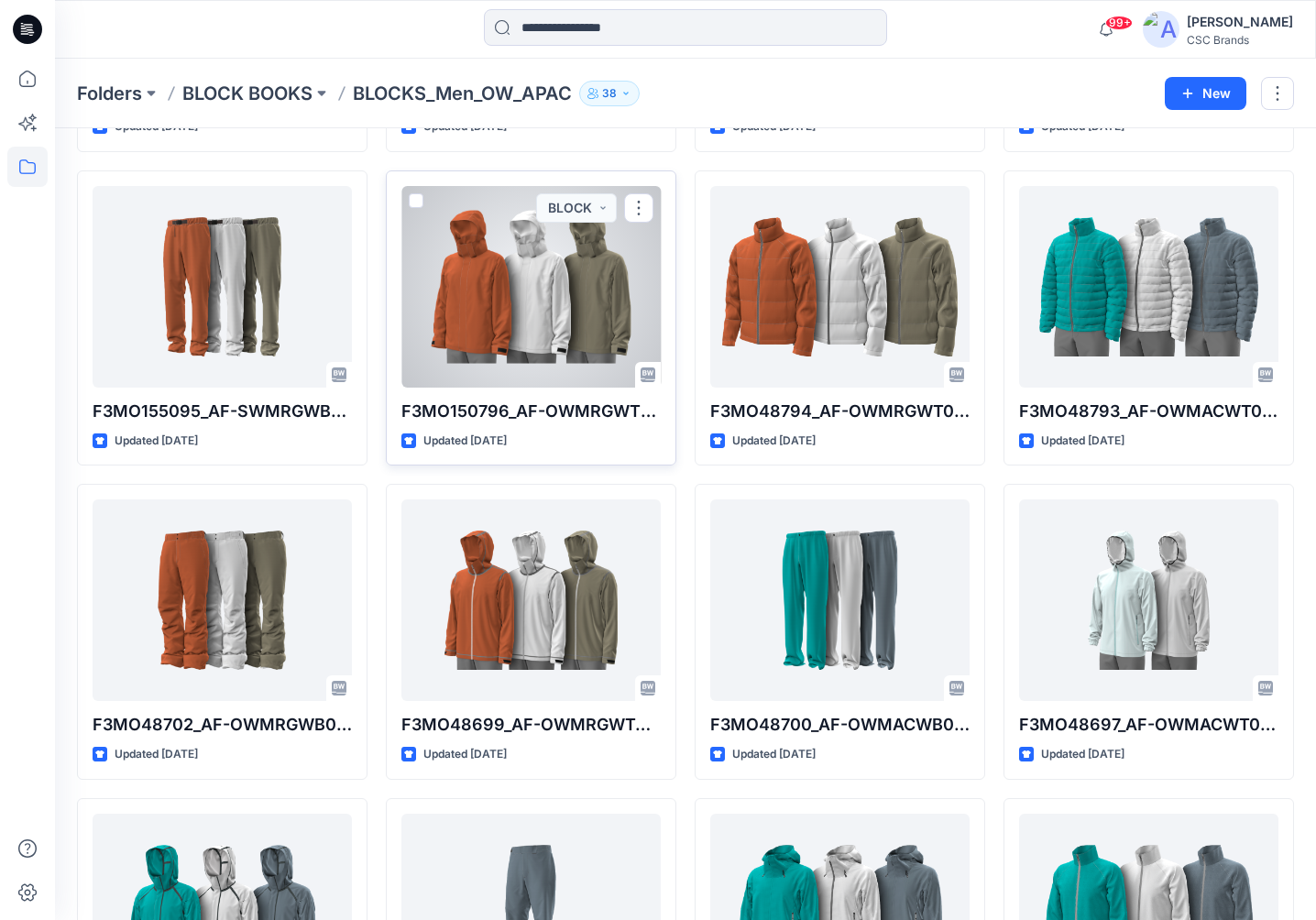
scroll to position [1005, 0]
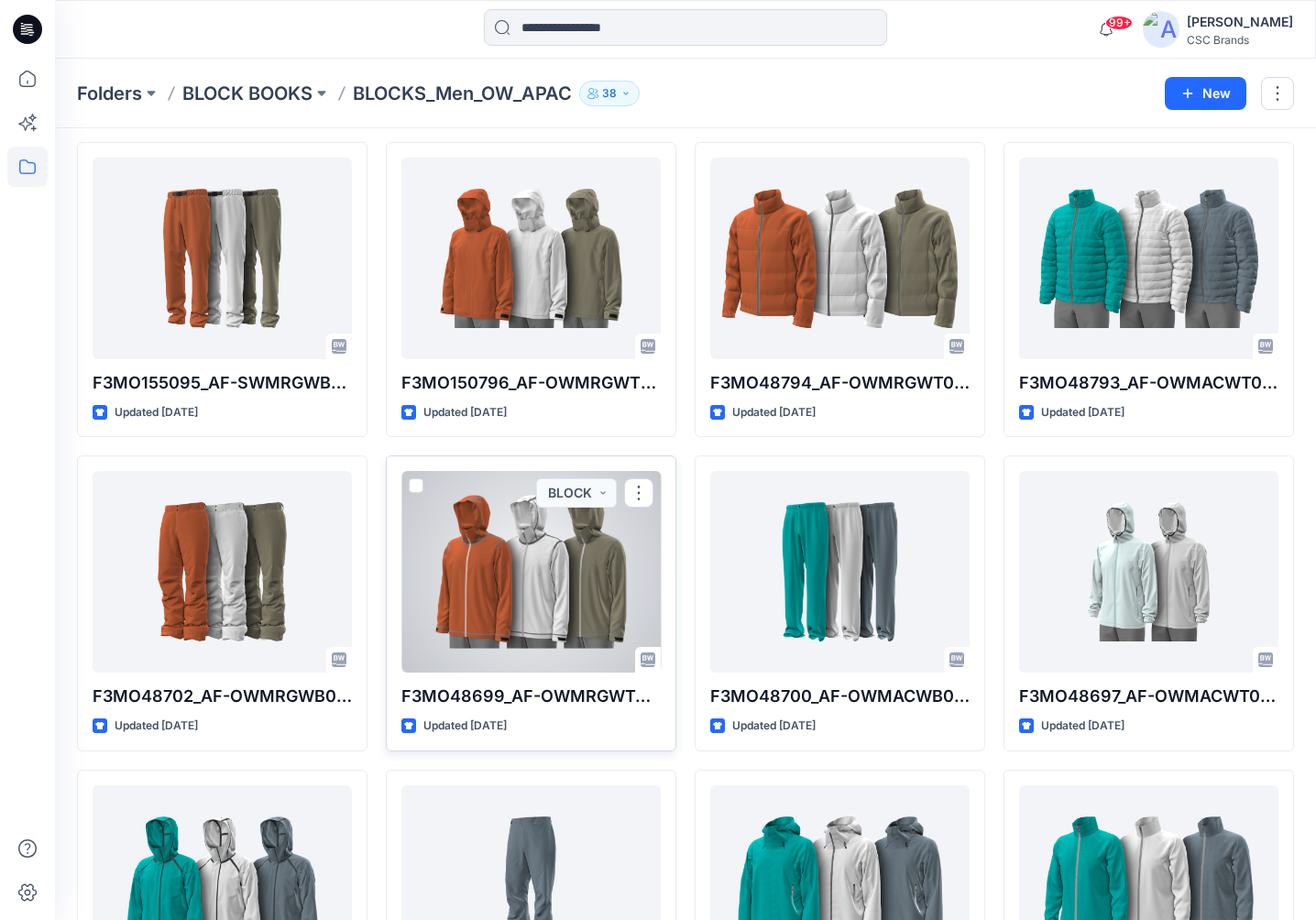
click at [557, 581] on div at bounding box center [530, 572] width 259 height 202
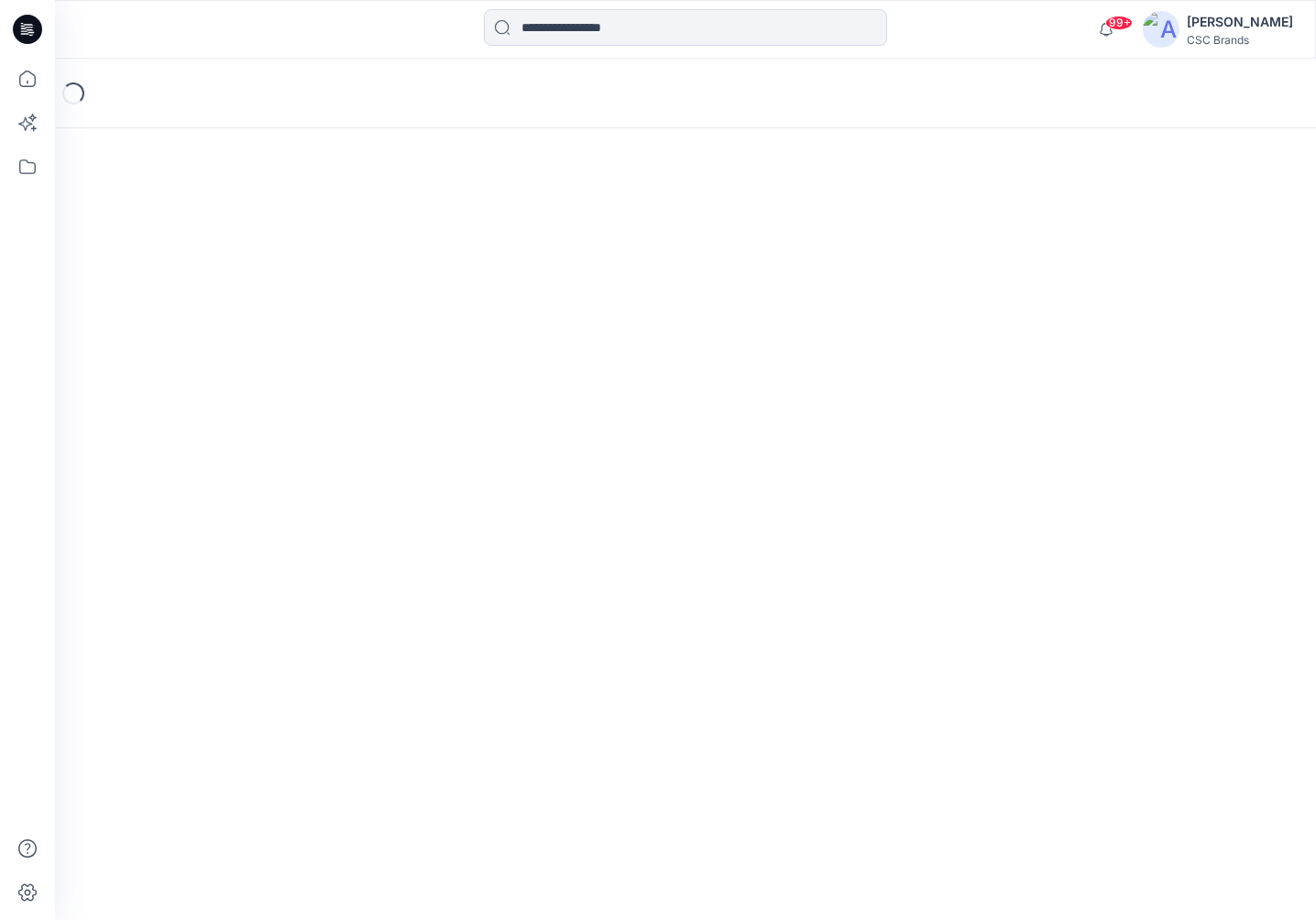
scroll to position [1, 0]
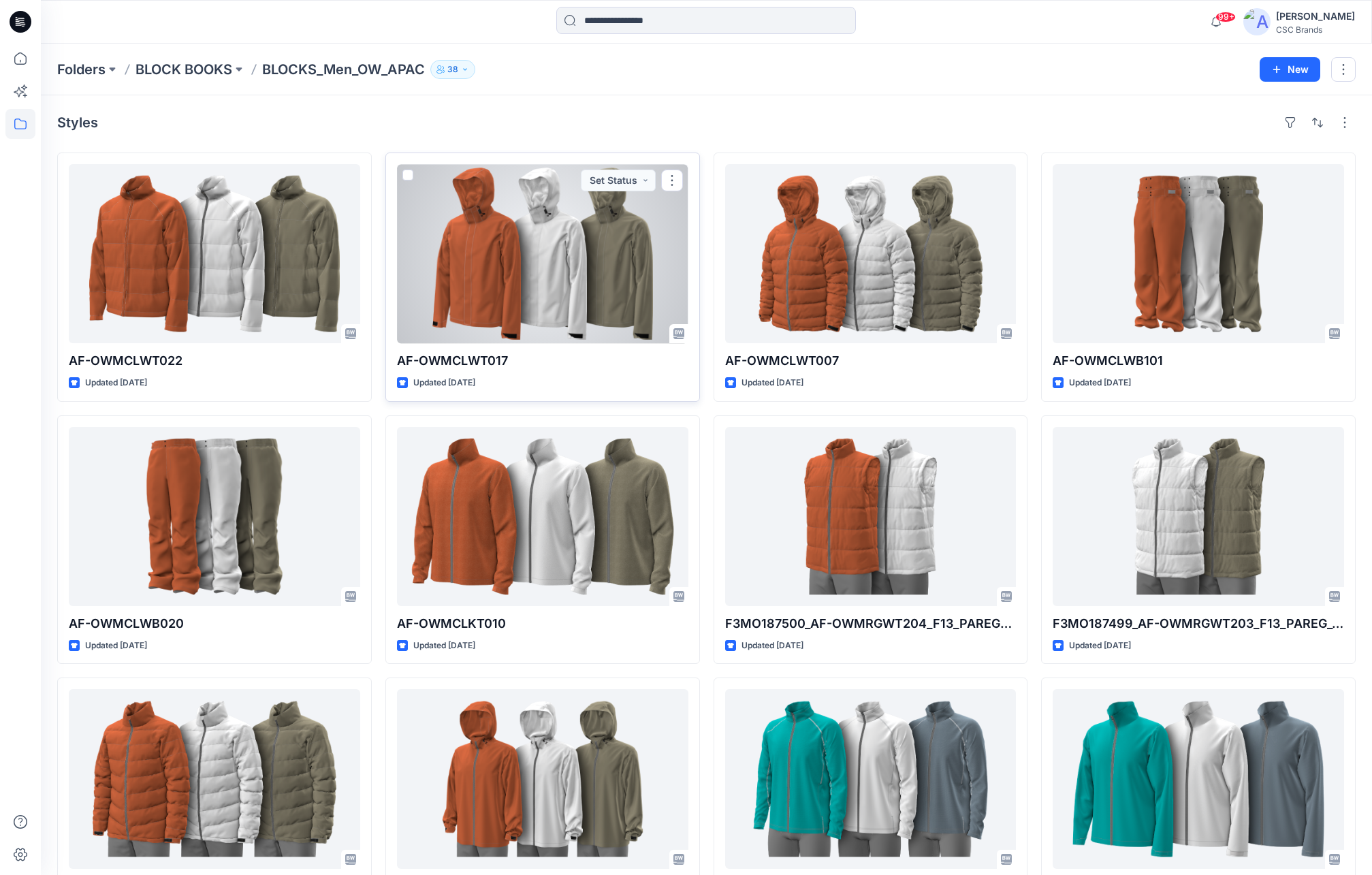
click at [523, 299] on div at bounding box center [542, 253] width 291 height 179
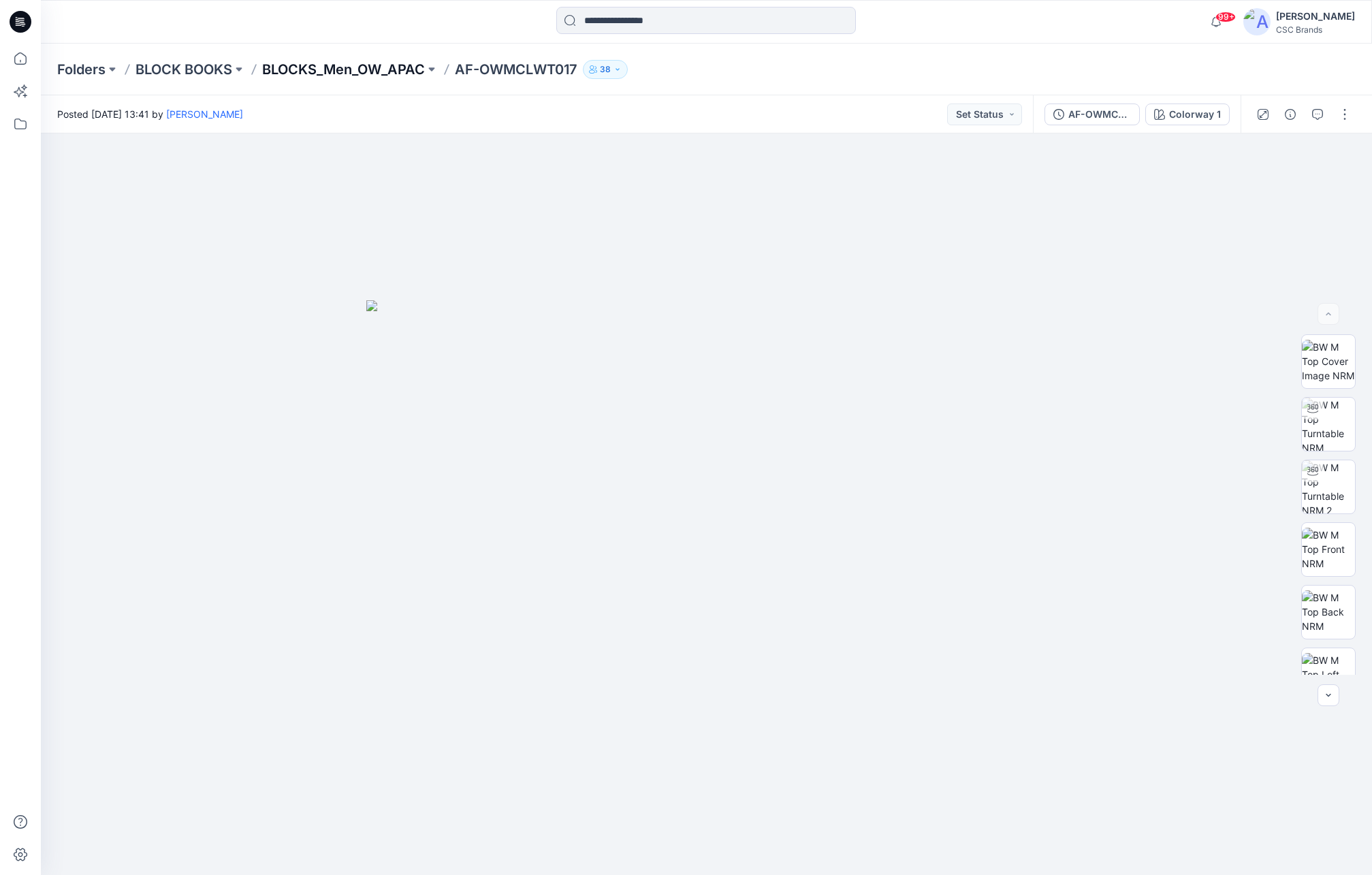
click at [350, 66] on p "BLOCKS_Men_OW_APAC" at bounding box center [344, 69] width 163 height 19
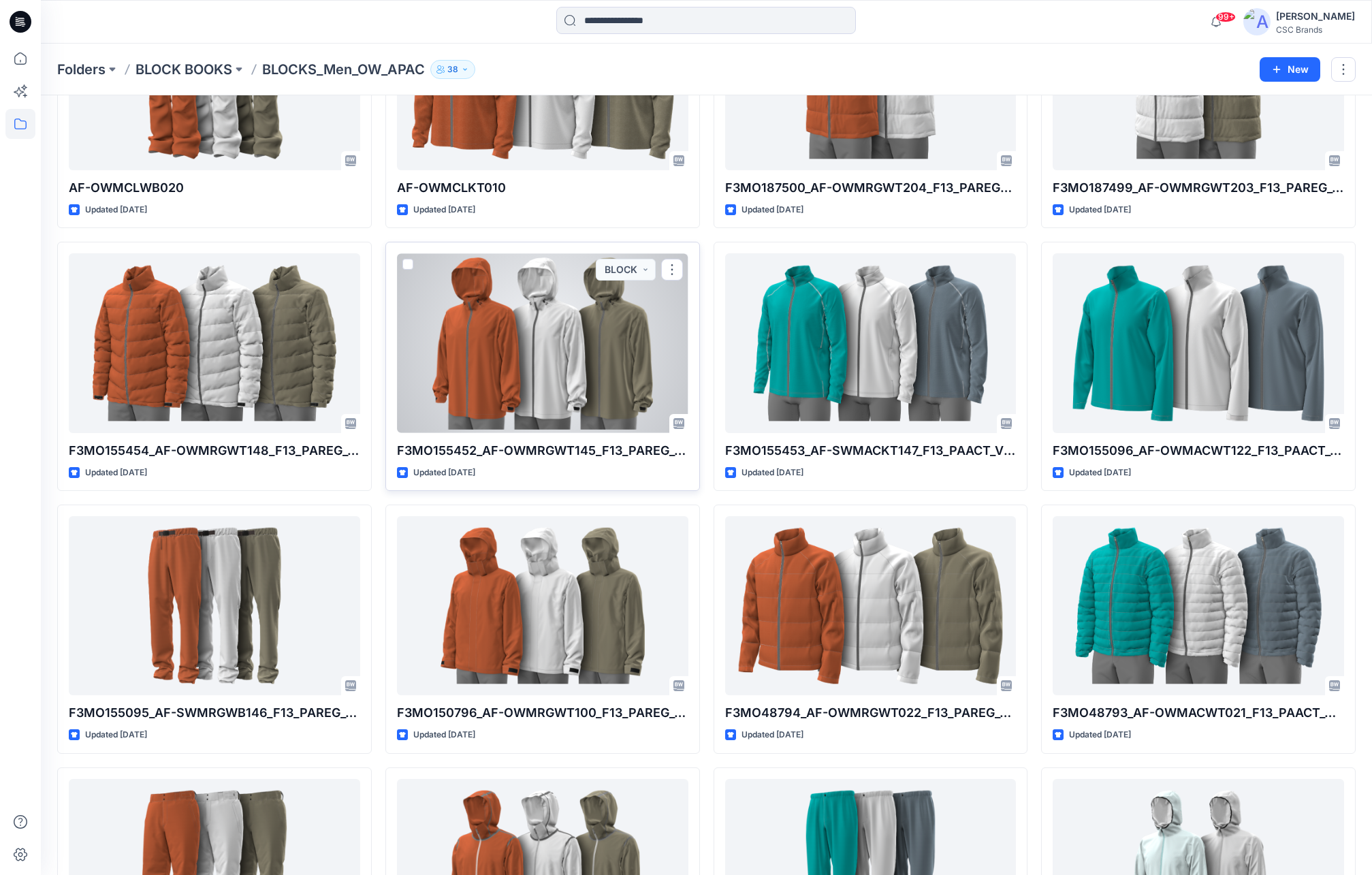
scroll to position [450, 0]
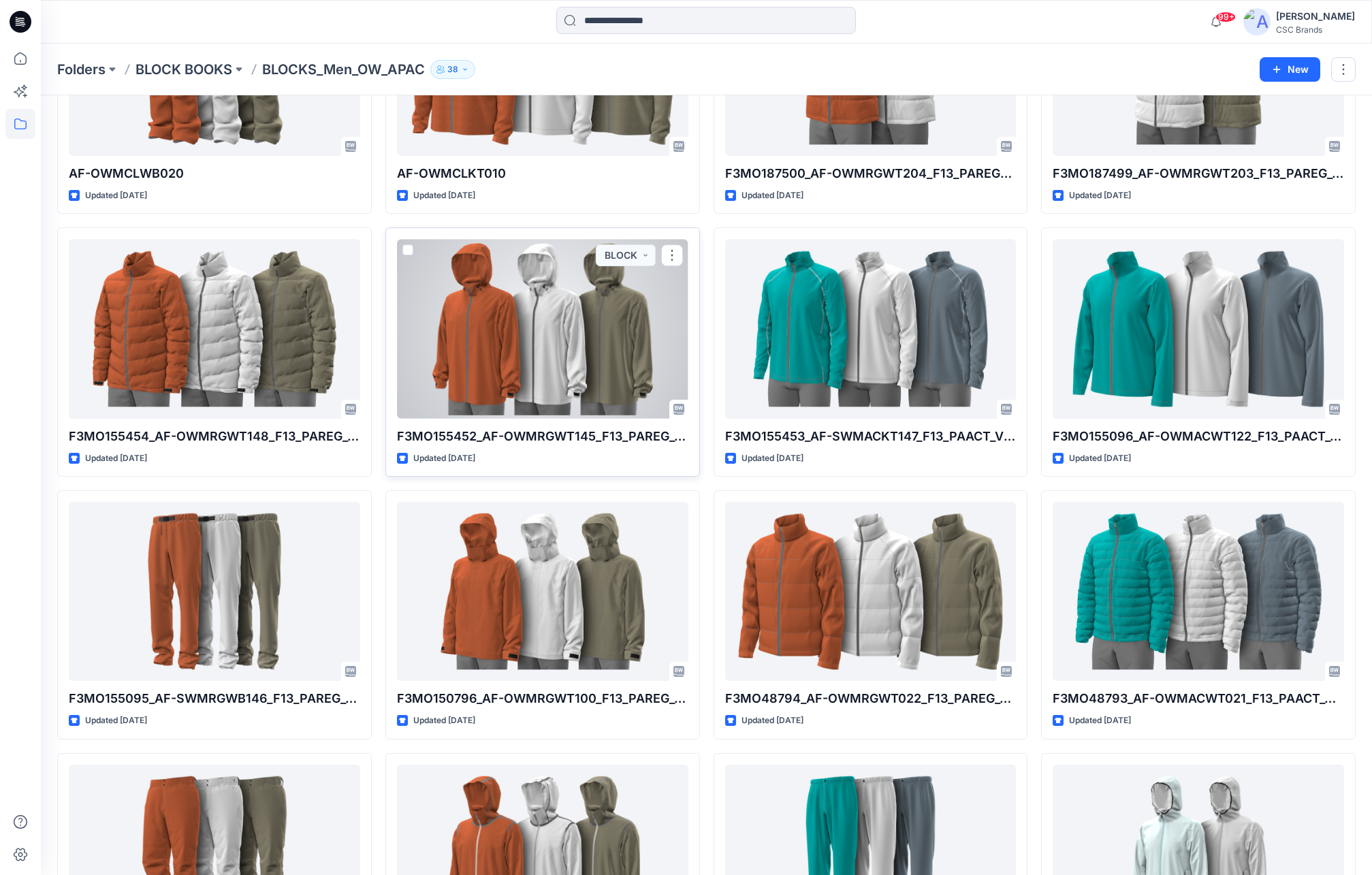
click at [584, 327] on div at bounding box center [542, 328] width 291 height 179
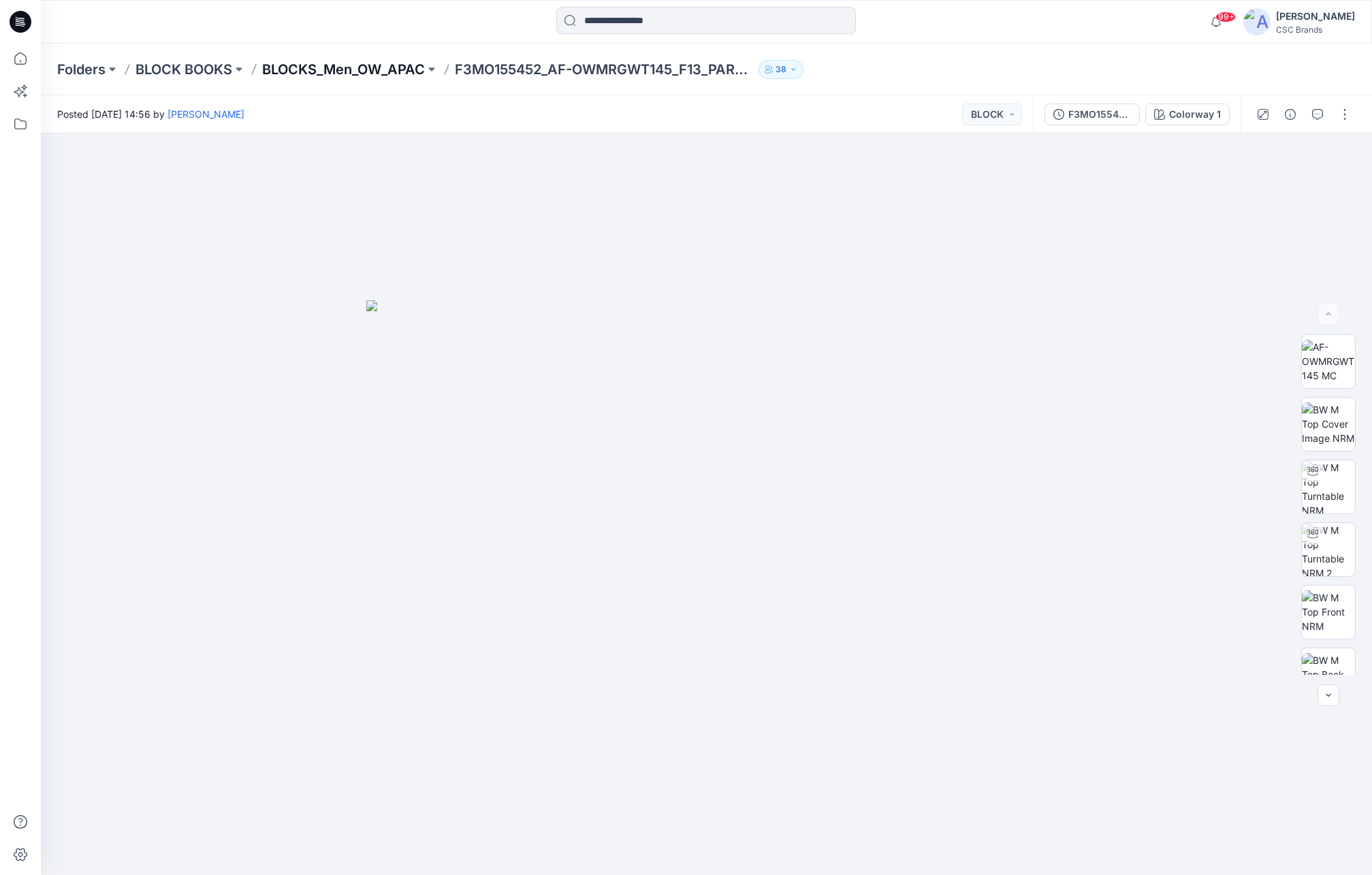
click at [385, 68] on p "BLOCKS_Men_OW_APAC" at bounding box center [344, 69] width 163 height 19
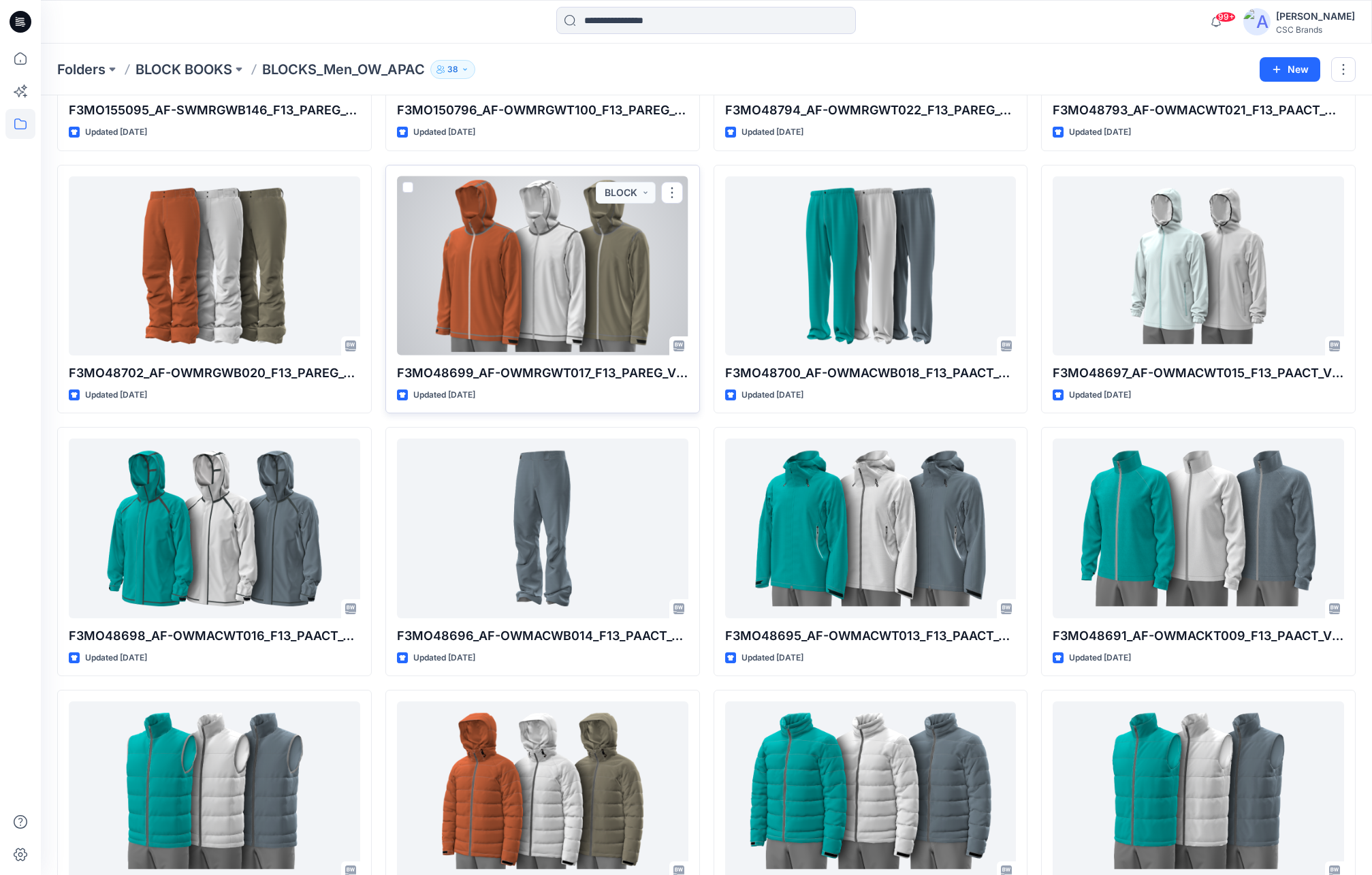
scroll to position [1056, 0]
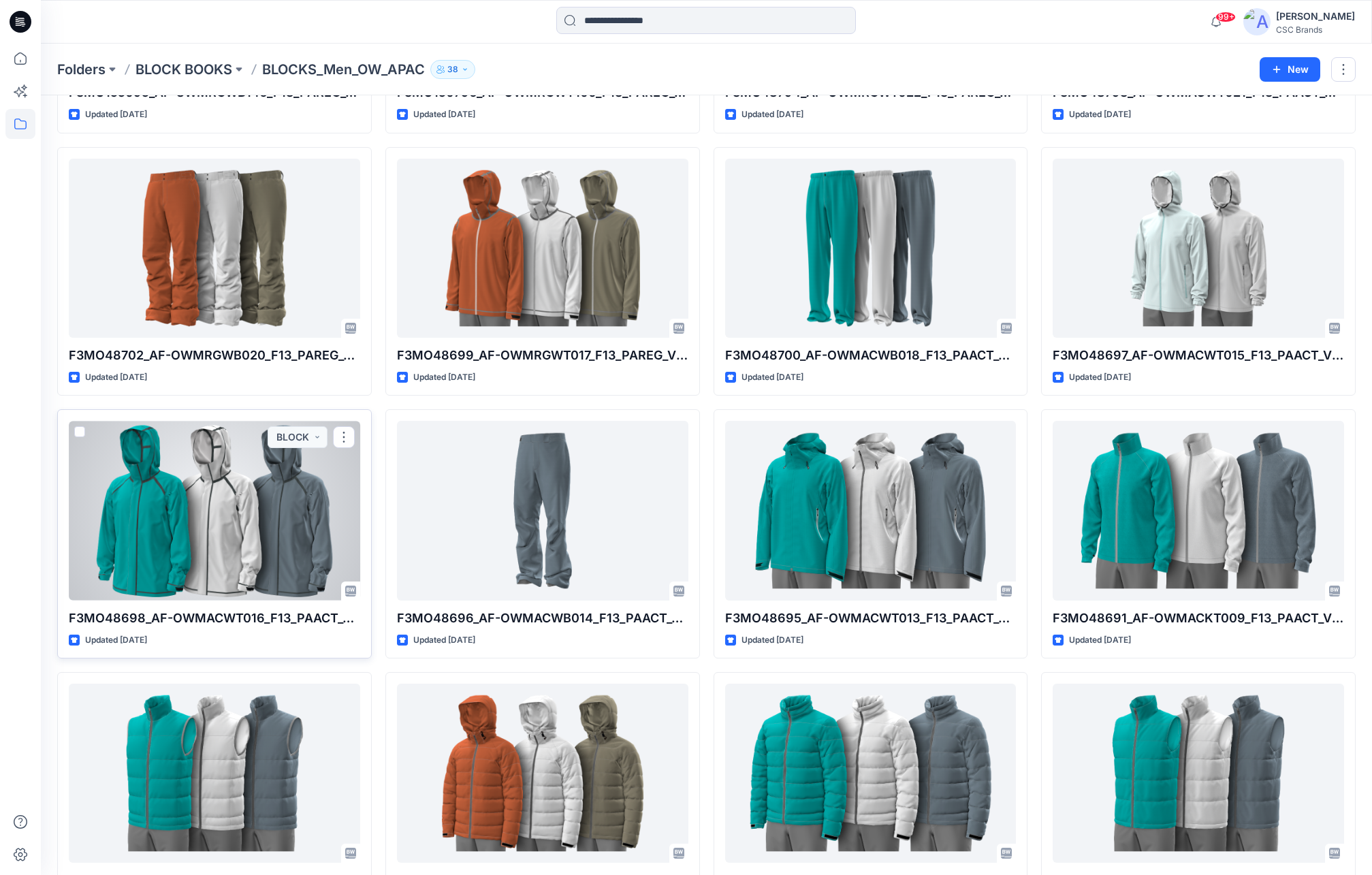
click at [289, 512] on div at bounding box center [214, 510] width 291 height 179
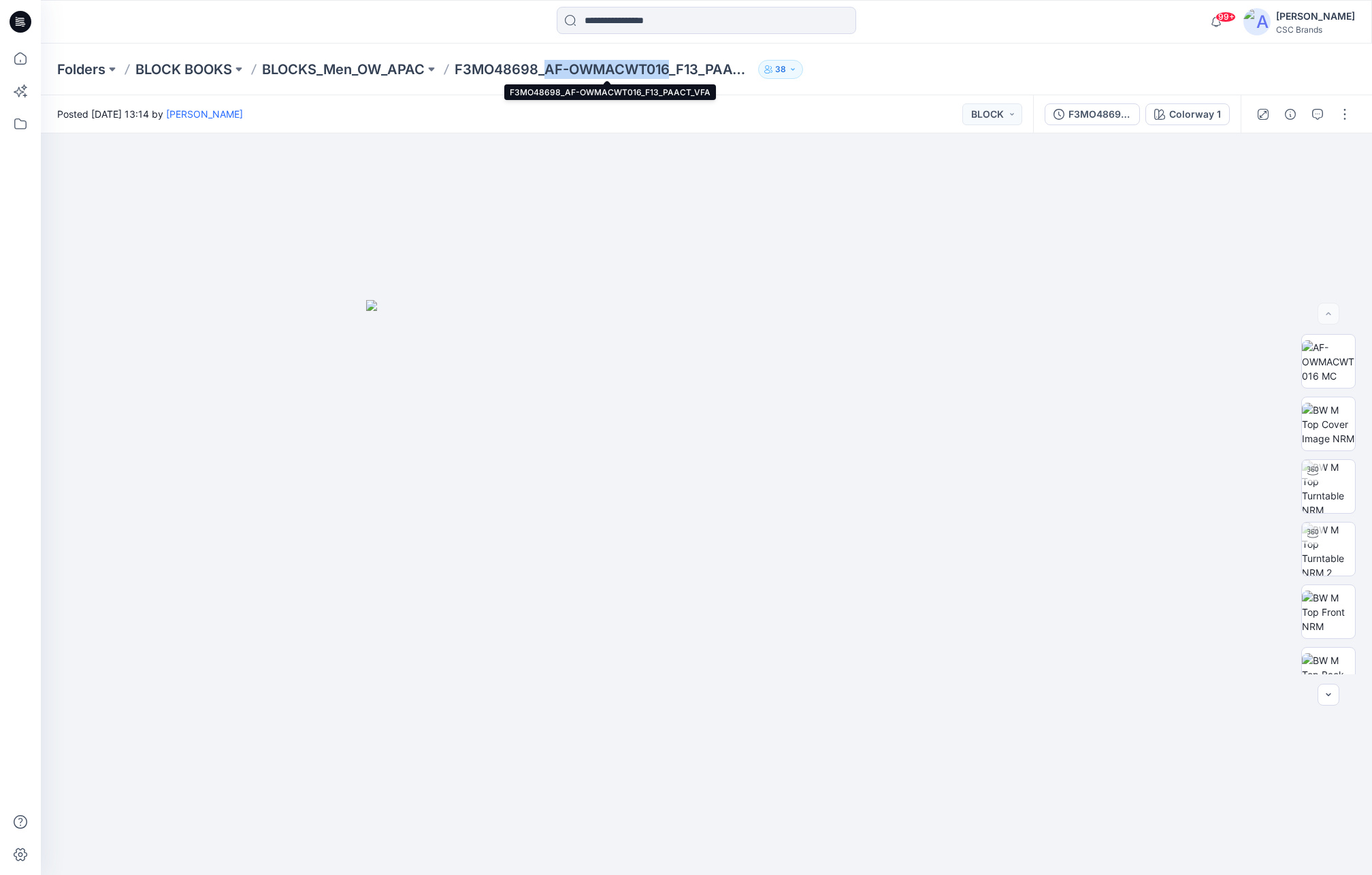
drag, startPoint x: 673, startPoint y: 67, endPoint x: 549, endPoint y: 77, distance: 124.4
click at [549, 77] on p "F3MO48698_AF-OWMACWT016_F13_PAACT_VFA" at bounding box center [604, 69] width 298 height 19
copy p "AF-OWMACWT016"
click at [690, 123] on div "Posted [DATE] 13:14 by [PERSON_NAME] BLOCK" at bounding box center [537, 114] width 992 height 38
drag, startPoint x: 673, startPoint y: 66, endPoint x: 551, endPoint y: 70, distance: 122.1
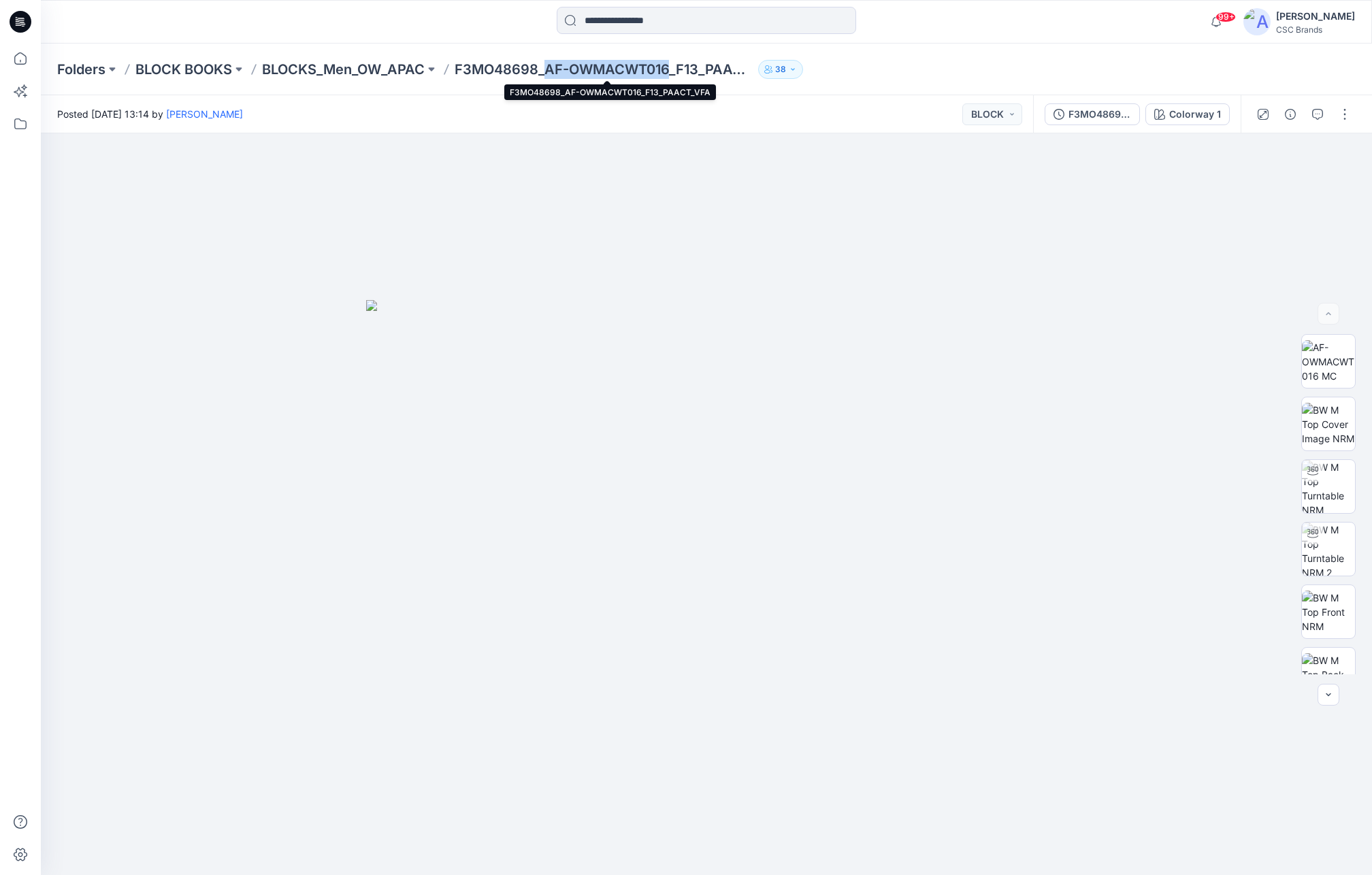
click at [551, 70] on p "F3MO48698_AF-OWMACWT016_F13_PAACT_VFA" at bounding box center [604, 69] width 298 height 19
copy p "AF-OWMACWT016"
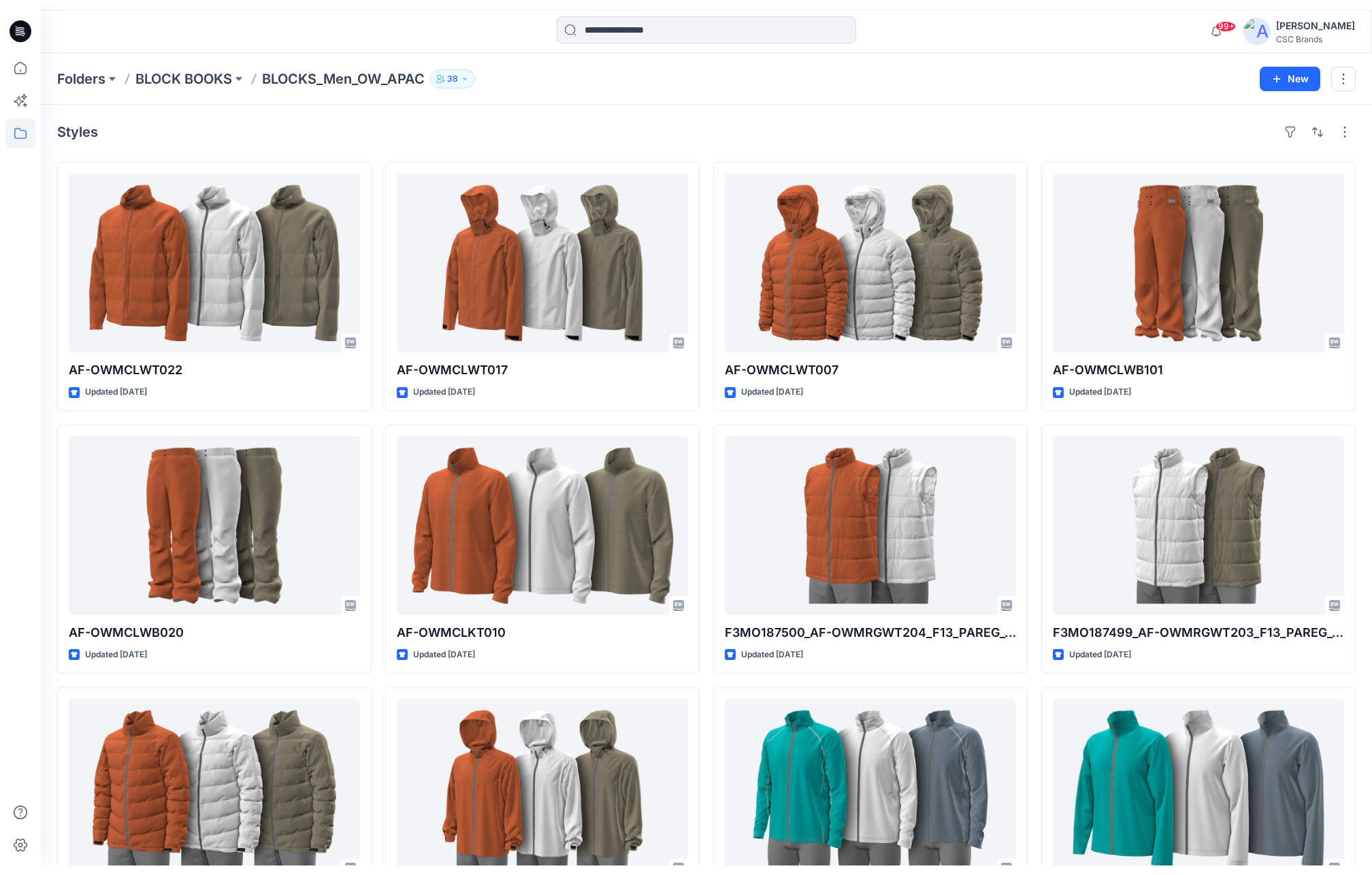
scroll to position [8, 0]
